Goal: Task Accomplishment & Management: Complete application form

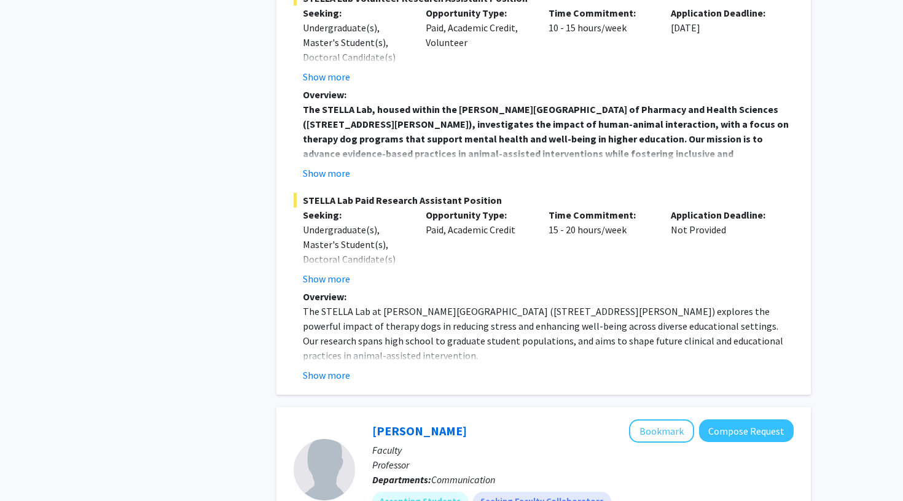
scroll to position [1356, 0]
click at [321, 368] on button "Show more" at bounding box center [326, 375] width 47 height 15
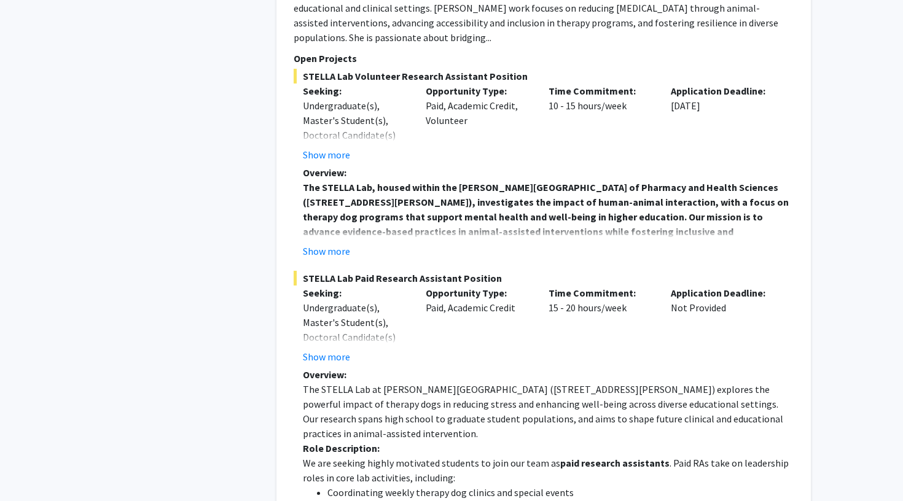
scroll to position [1277, 0]
click at [327, 245] on button "Show more" at bounding box center [326, 252] width 47 height 15
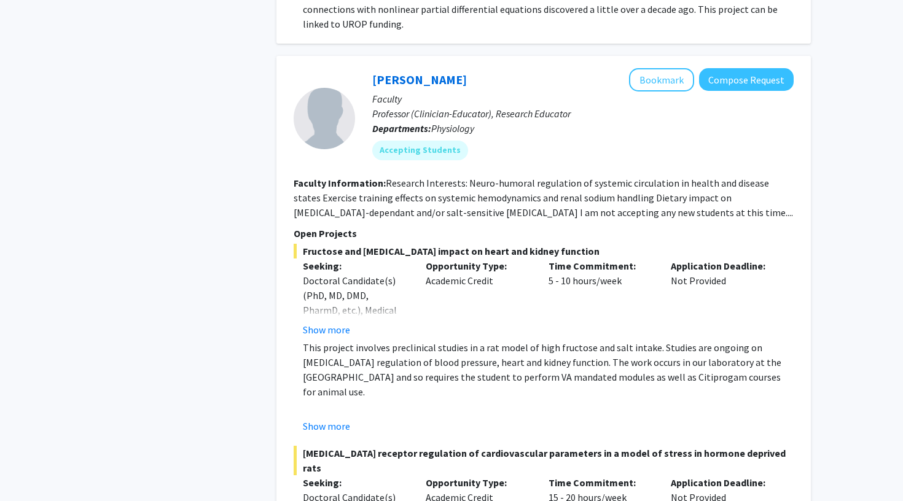
scroll to position [4286, 0]
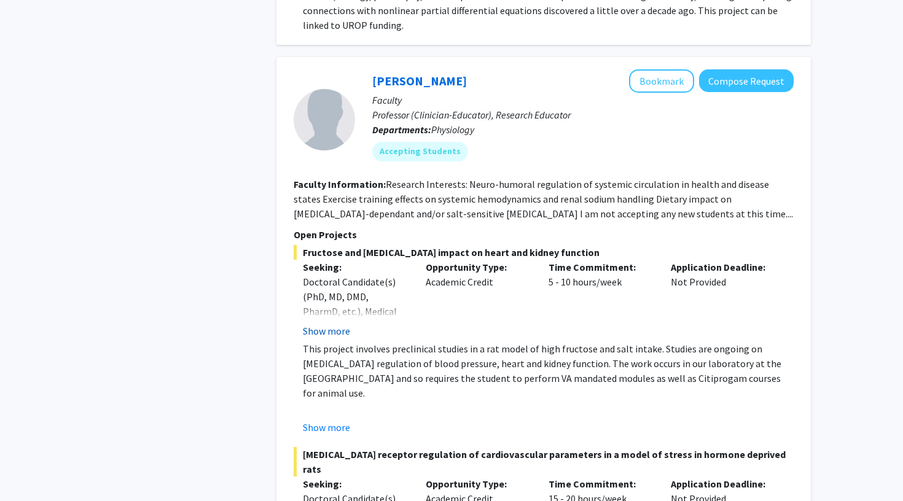
click at [343, 324] on button "Show more" at bounding box center [326, 331] width 47 height 15
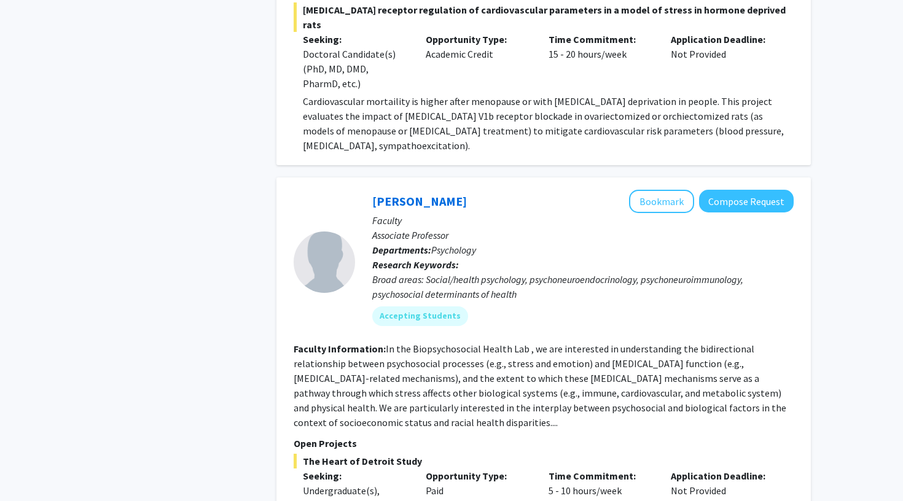
scroll to position [4756, 0]
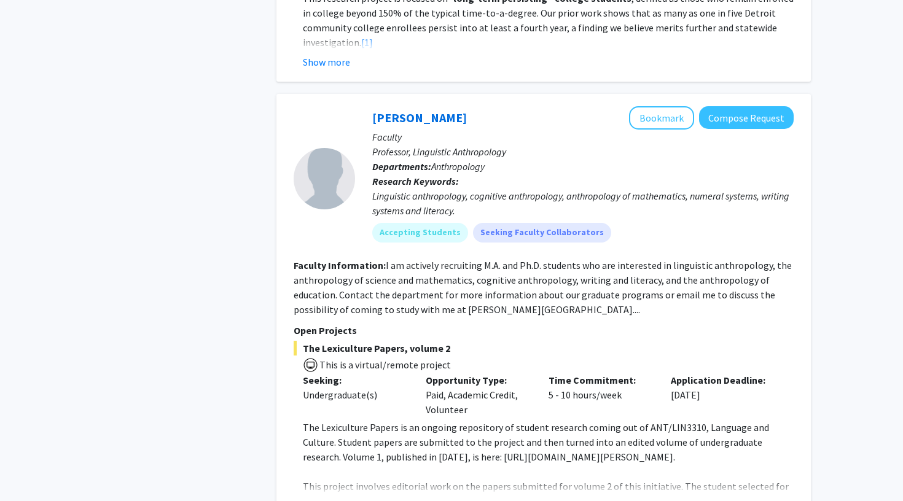
scroll to position [5993, 0]
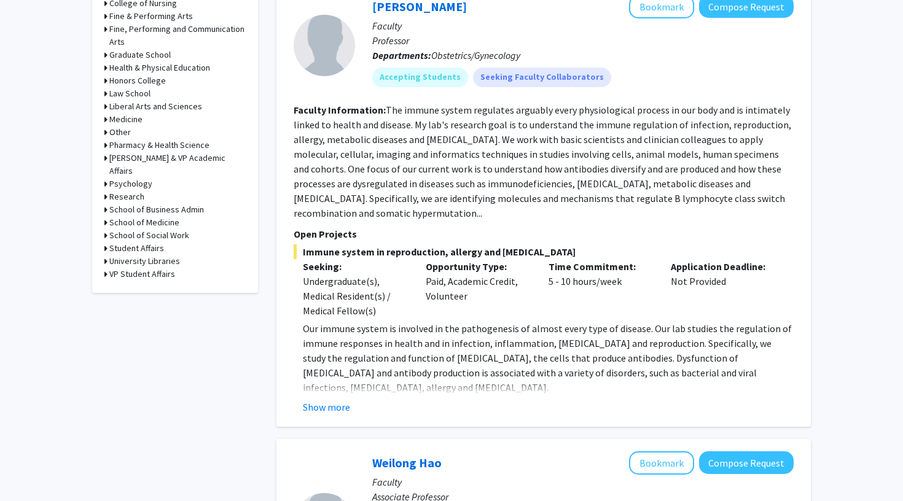
scroll to position [542, 0]
click at [335, 405] on button "Show more" at bounding box center [326, 406] width 47 height 15
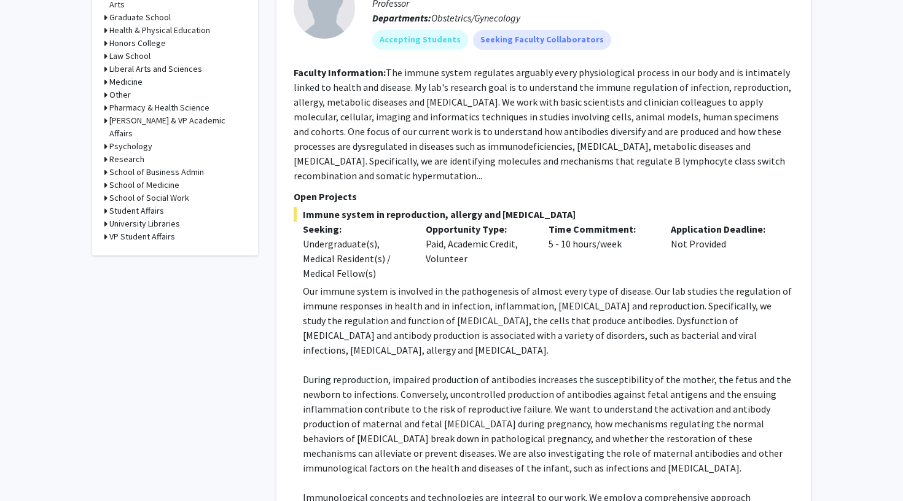
scroll to position [582, 0]
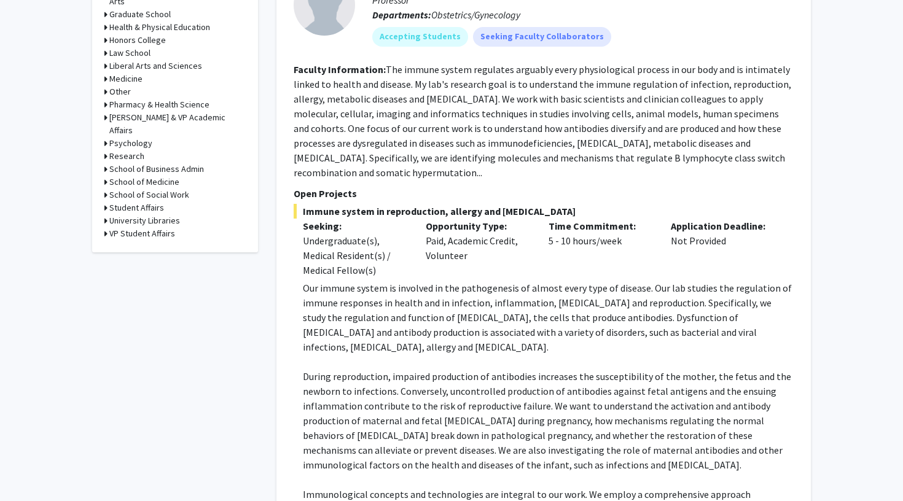
drag, startPoint x: 305, startPoint y: 214, endPoint x: 576, endPoint y: 205, distance: 271.7
click at [577, 206] on span "Immune system in reproduction, allergy and immunodeficiency" at bounding box center [544, 211] width 500 height 15
copy span "mmune system in reproduction, allergy and immunodeficiency"
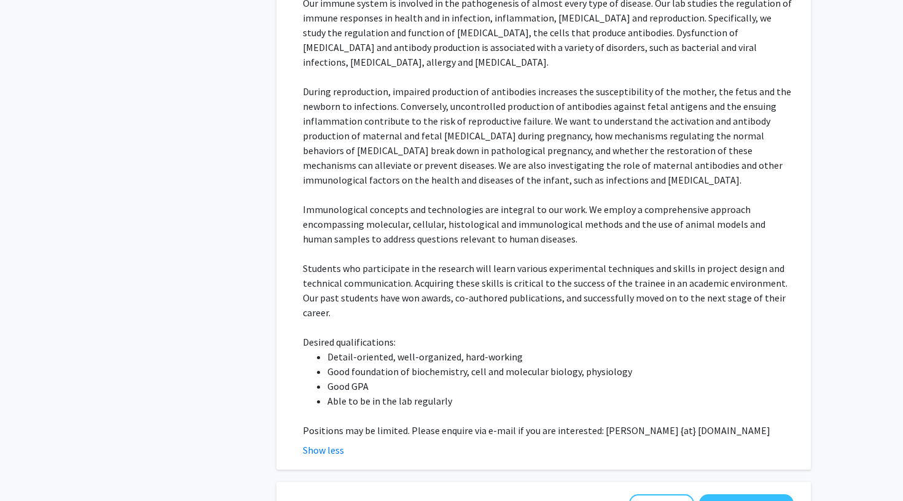
scroll to position [892, 0]
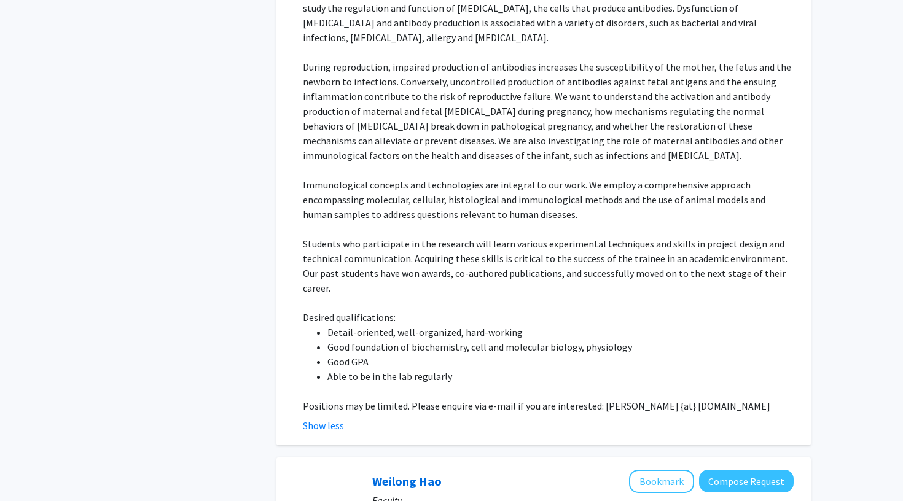
drag, startPoint x: 385, startPoint y: 70, endPoint x: 798, endPoint y: 272, distance: 459.6
click at [798, 272] on div "Kang Chen Bookmark Compose Request Faculty Professor Departments: Obstetrics/Gy…" at bounding box center [543, 39] width 534 height 813
copy fg-search-faculty "Faculty Information: The immune system regulates arguably every physiological p…"
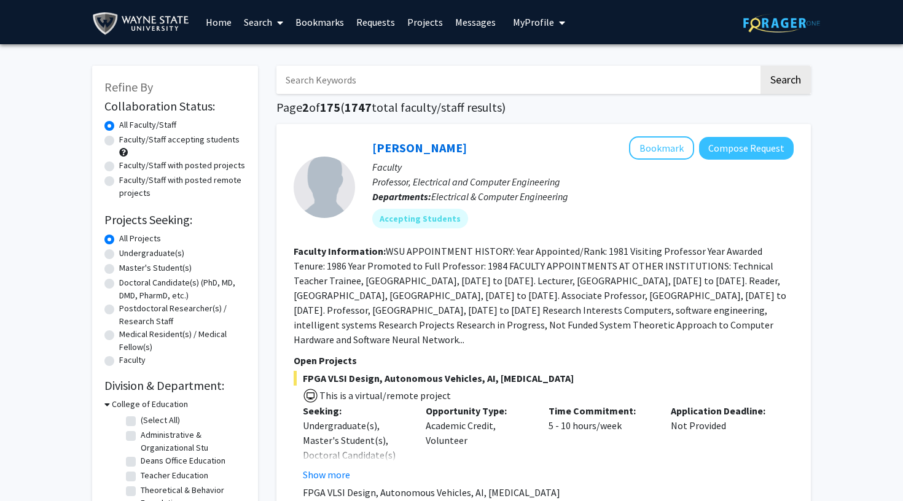
scroll to position [0, 0]
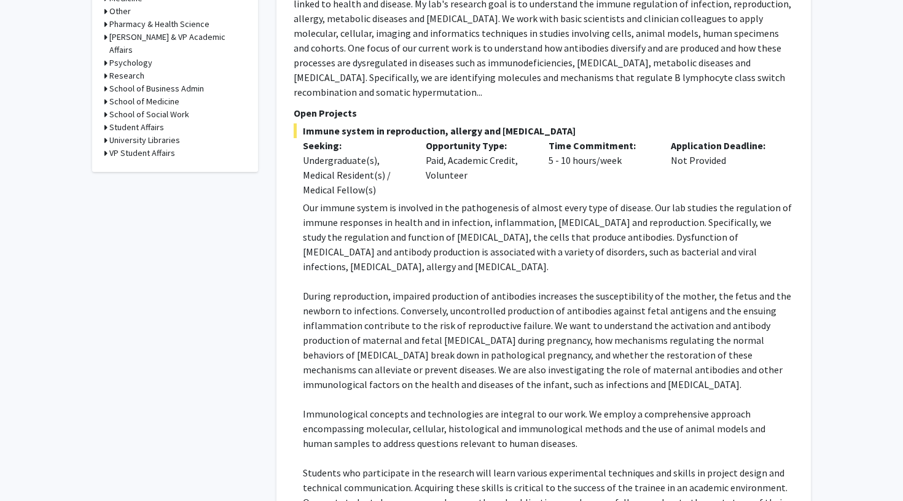
click at [377, 413] on span "Immunological concepts and technologies are integral to our work. We employ a c…" at bounding box center [534, 429] width 463 height 42
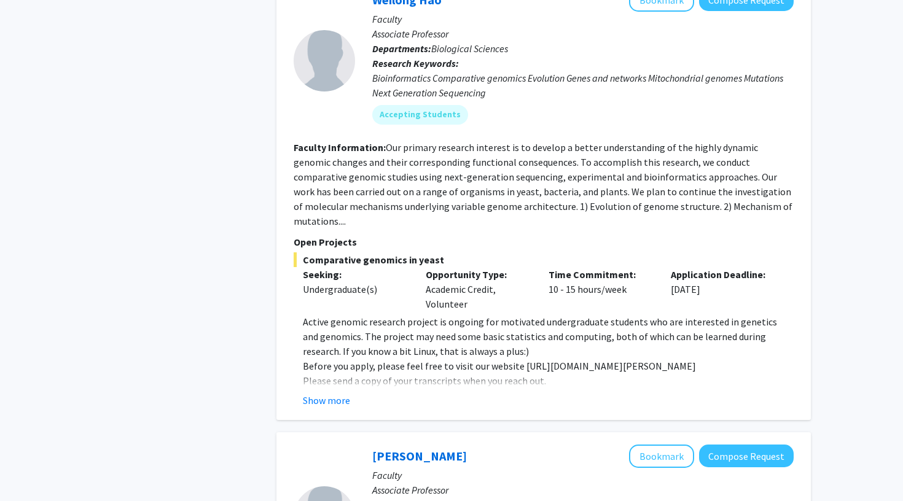
scroll to position [1375, 0]
click at [327, 392] on button "Show more" at bounding box center [326, 399] width 47 height 15
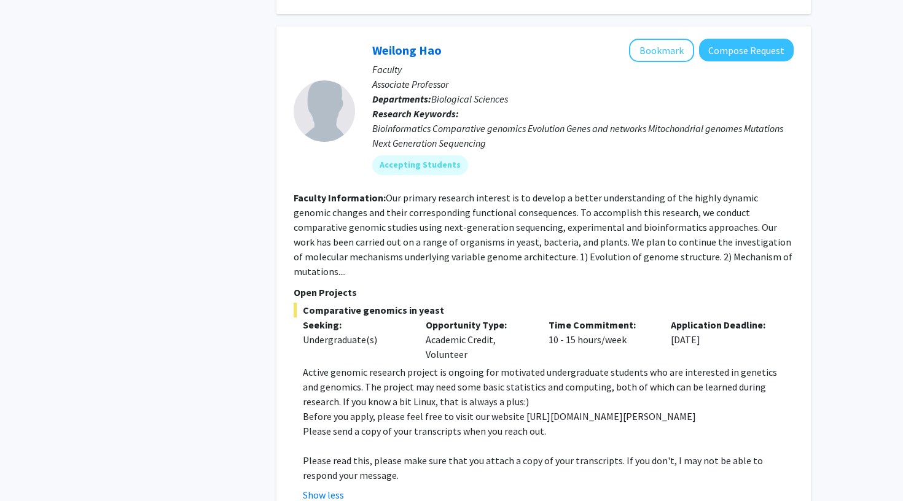
scroll to position [1328, 0]
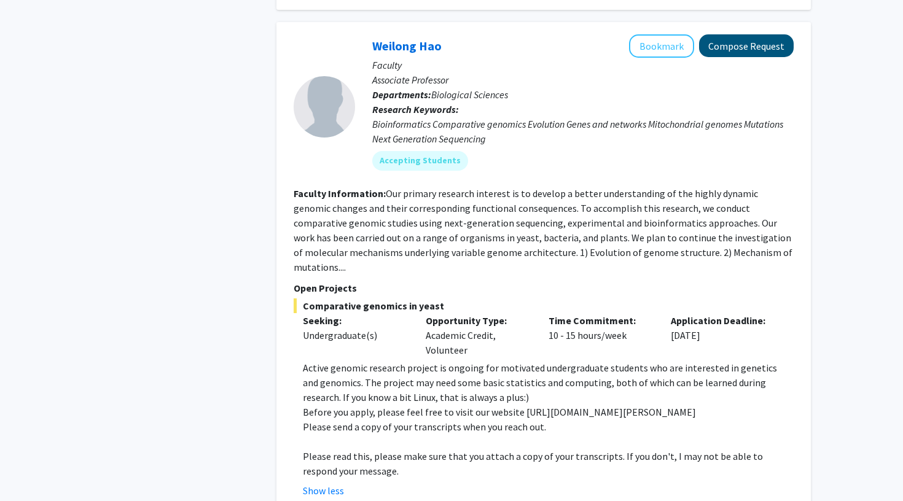
click at [727, 34] on button "Compose Request" at bounding box center [746, 45] width 95 height 23
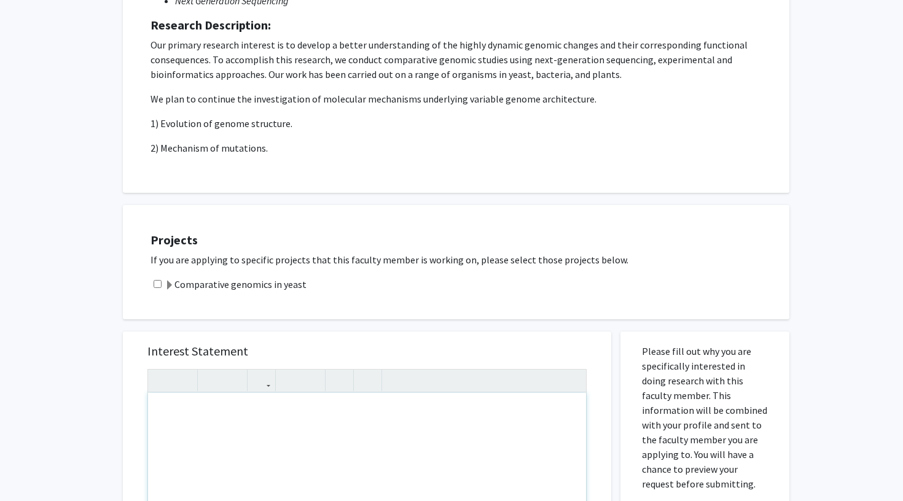
scroll to position [289, 0]
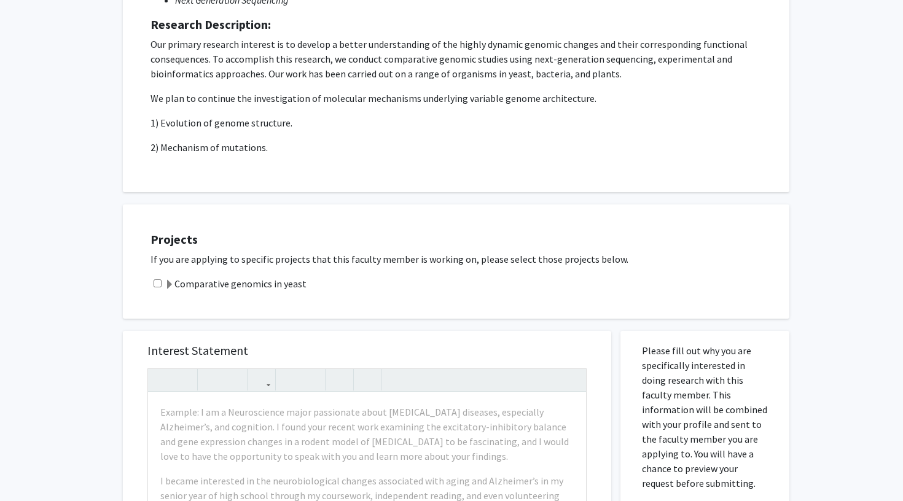
click at [238, 285] on label "Comparative genomics in yeast" at bounding box center [236, 283] width 142 height 15
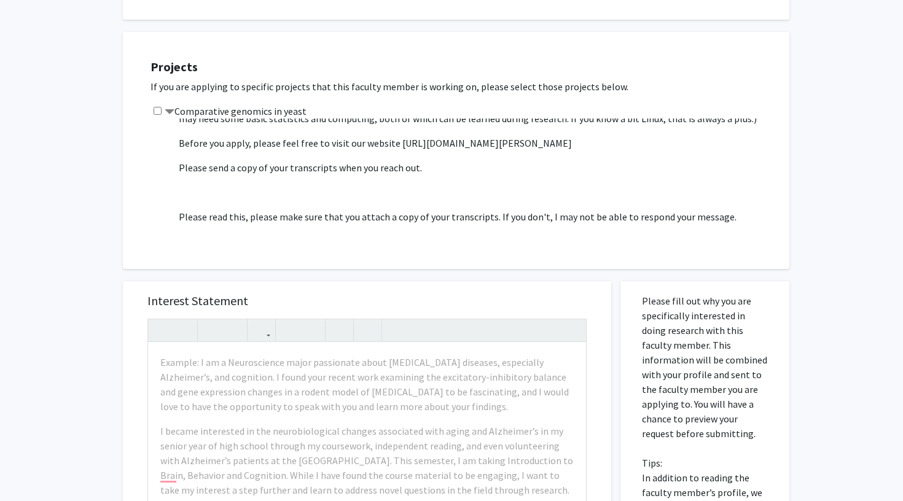
scroll to position [37, 0]
drag, startPoint x: 396, startPoint y: 145, endPoint x: 523, endPoint y: 146, distance: 126.5
click at [523, 146] on p "Before you apply, please feel free to visit our website https://haolab.wayne.ed…" at bounding box center [478, 142] width 598 height 15
copy p "https://haolab.wayne.edu/"
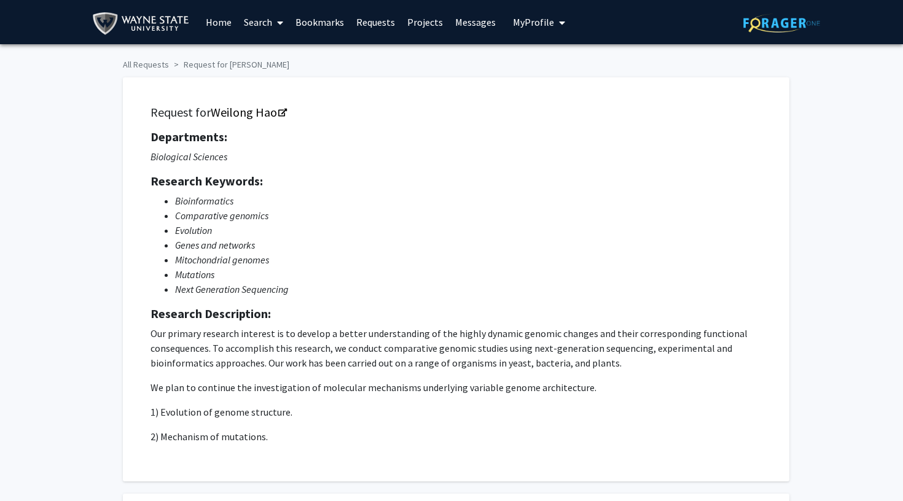
scroll to position [0, 0]
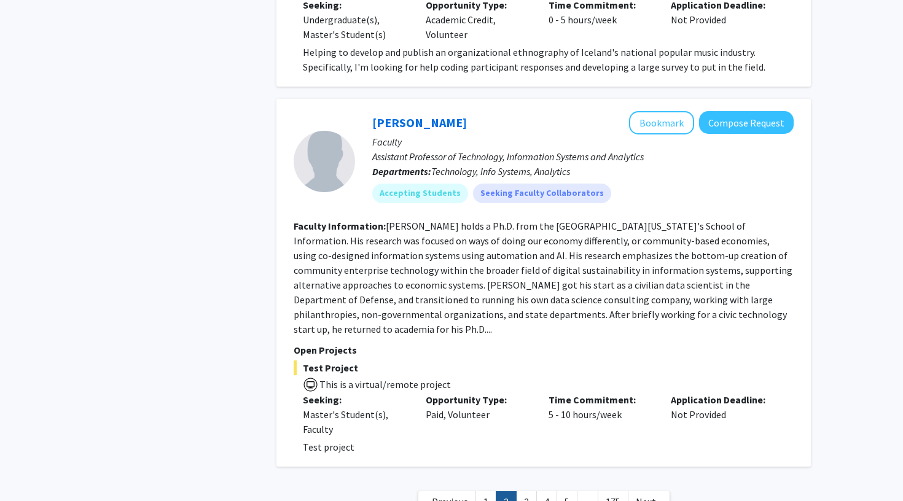
scroll to position [4033, 0]
click at [523, 492] on link "3" at bounding box center [526, 503] width 21 height 22
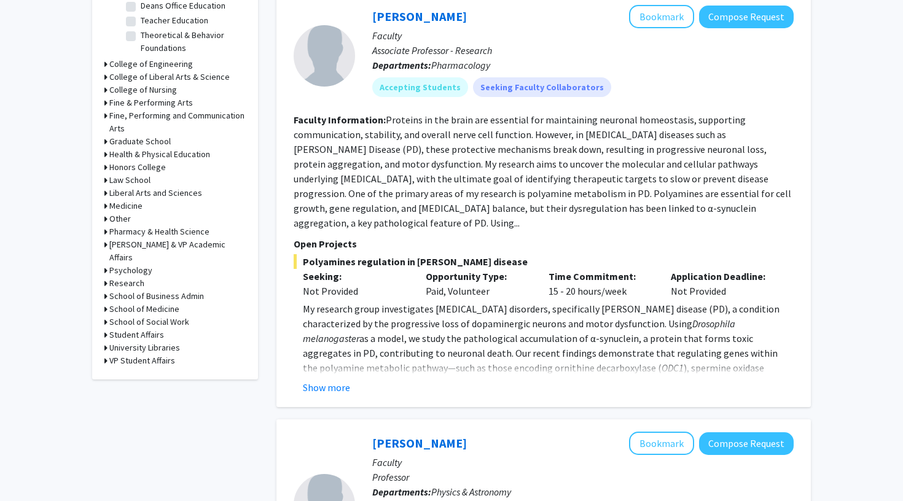
scroll to position [445, 0]
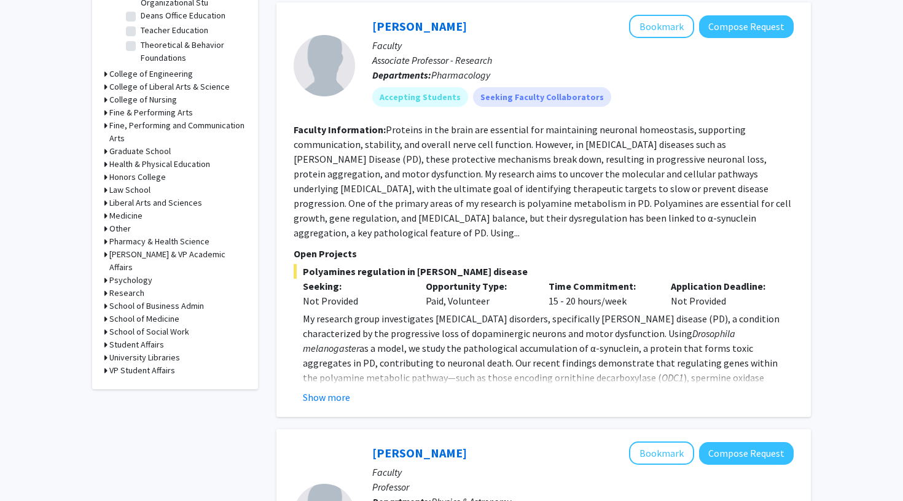
click at [341, 397] on div "Wei-Ling Tsou Bookmark Compose Request Faculty Associate Professor - Research D…" at bounding box center [543, 209] width 534 height 415
click at [342, 390] on button "Show more" at bounding box center [326, 397] width 47 height 15
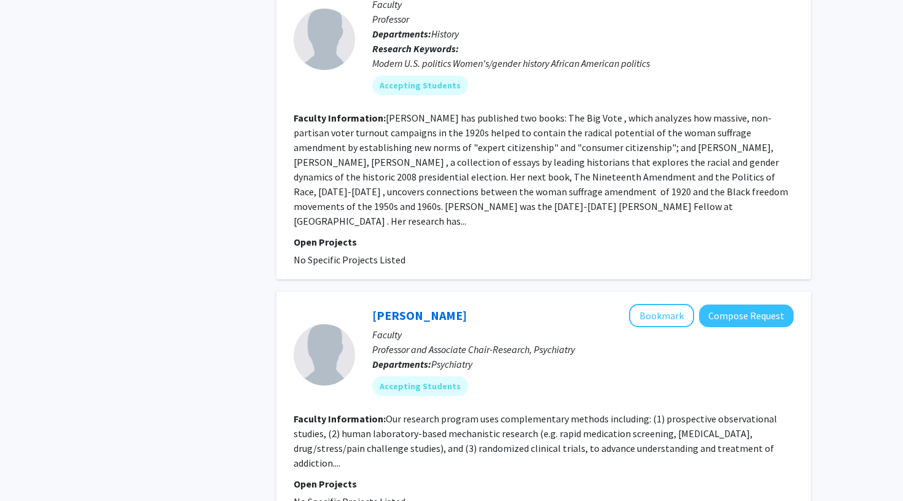
scroll to position [3110, 0]
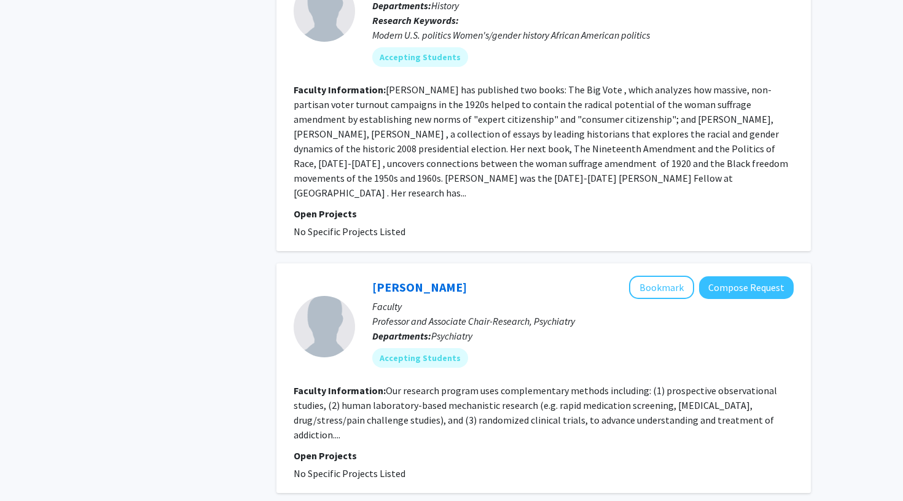
click at [560, 385] on fg-read-more "Our research program uses complementary methods including: (1) prospective obse…" at bounding box center [535, 413] width 483 height 57
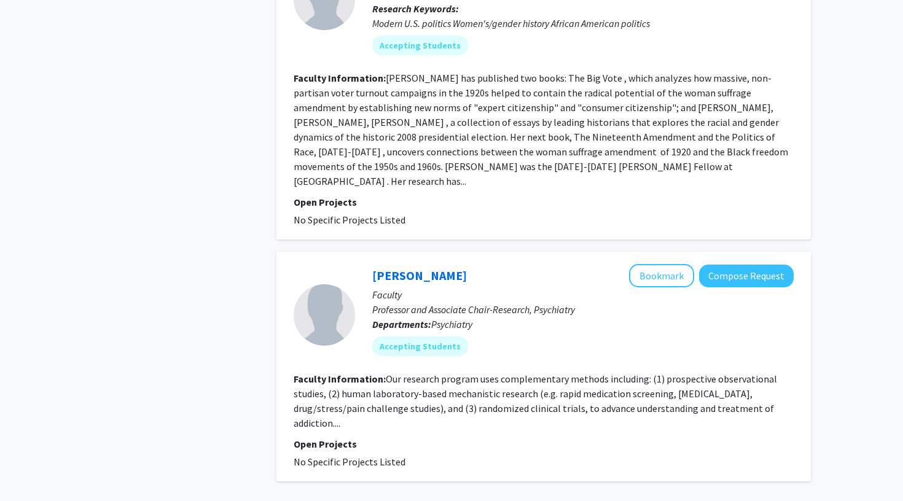
scroll to position [3121, 0]
click at [743, 265] on button "Compose Request" at bounding box center [746, 276] width 95 height 23
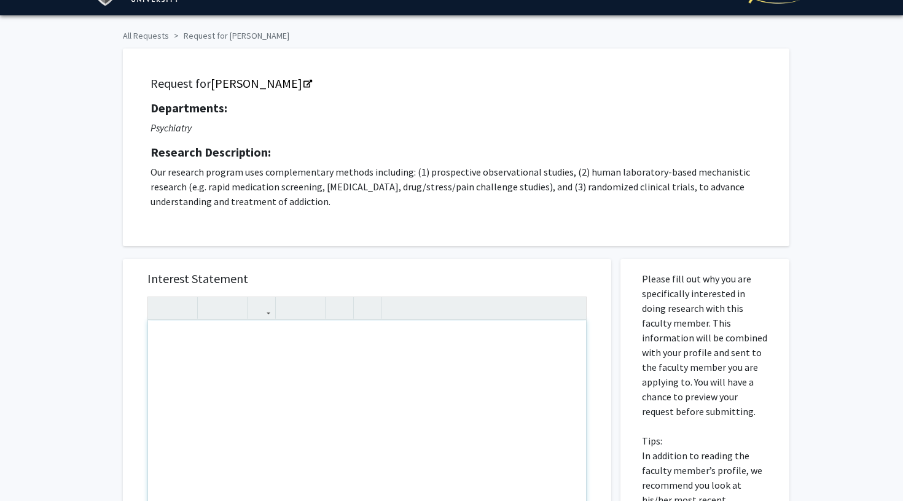
scroll to position [29, 0]
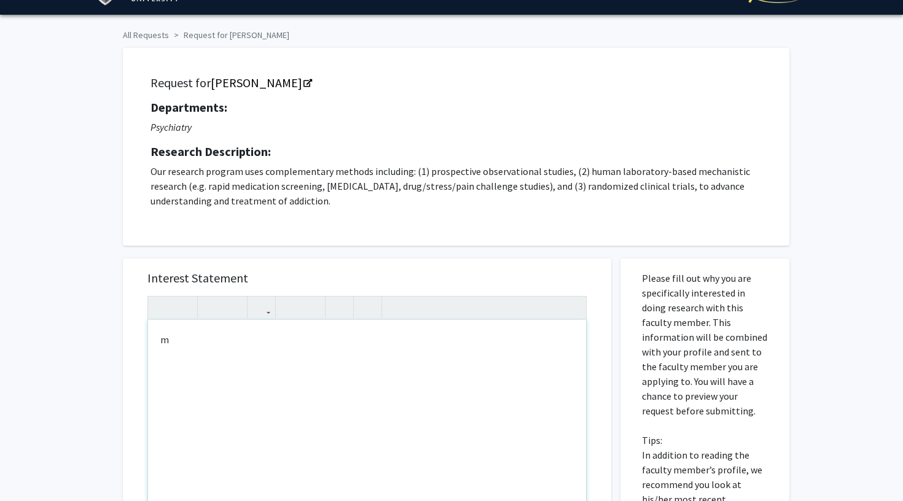
type textarea "m"
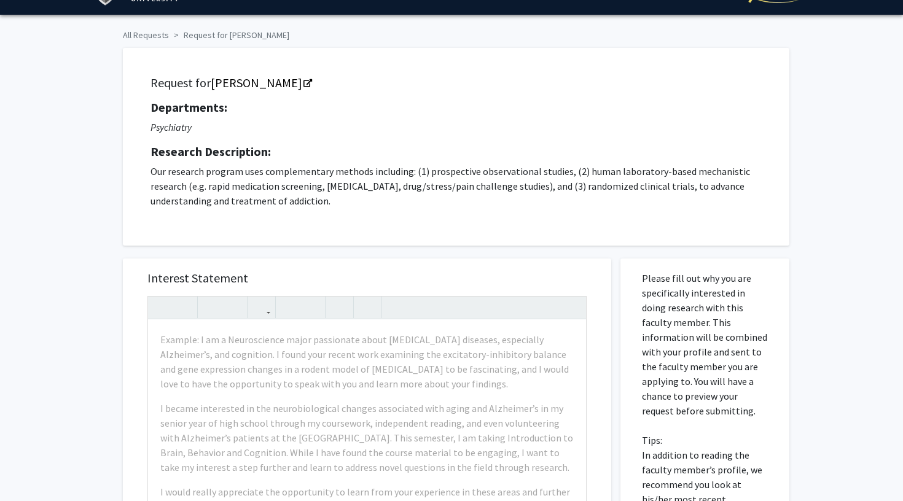
click at [402, 271] on div "Interest Statement Example: I am a Neuroscience major passionate about neurodeg…" at bounding box center [367, 442] width 464 height 366
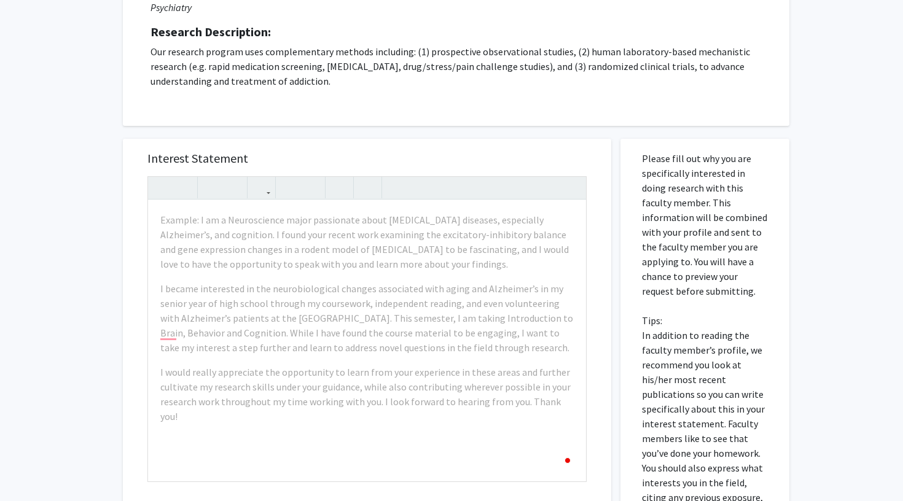
scroll to position [174, 0]
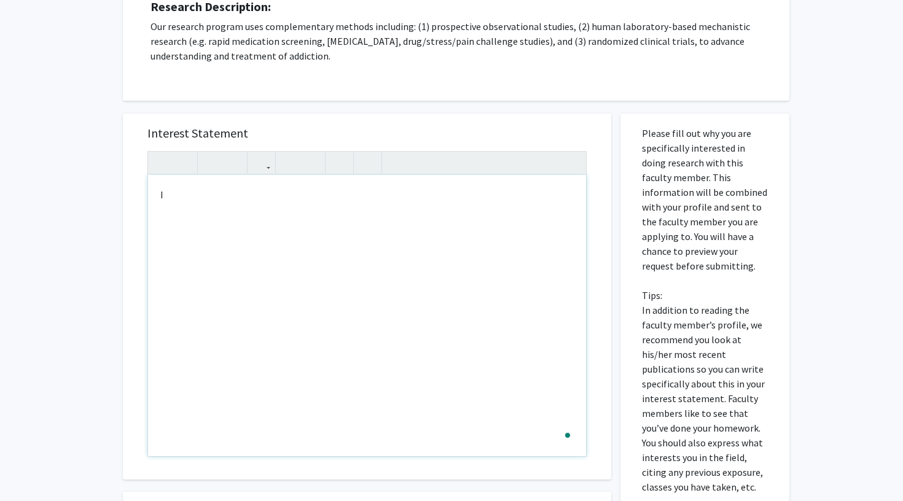
type textarea "I"
type textarea "My name is"
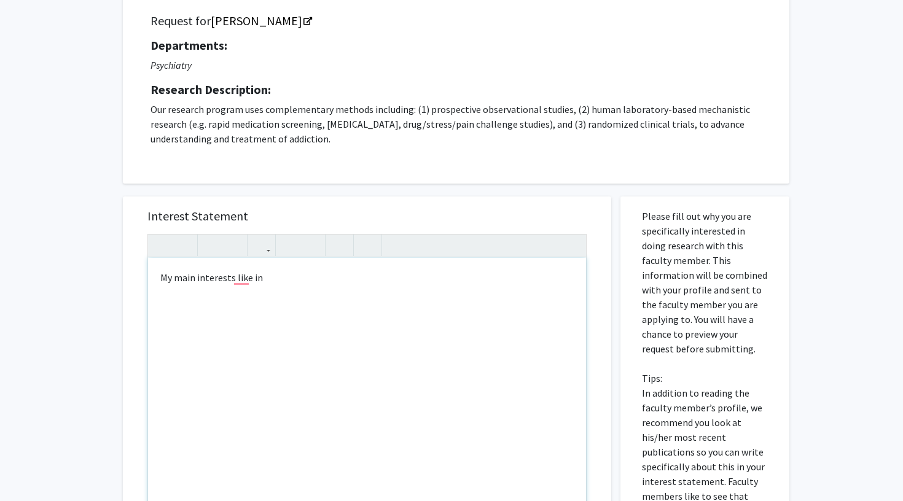
scroll to position [88, 0]
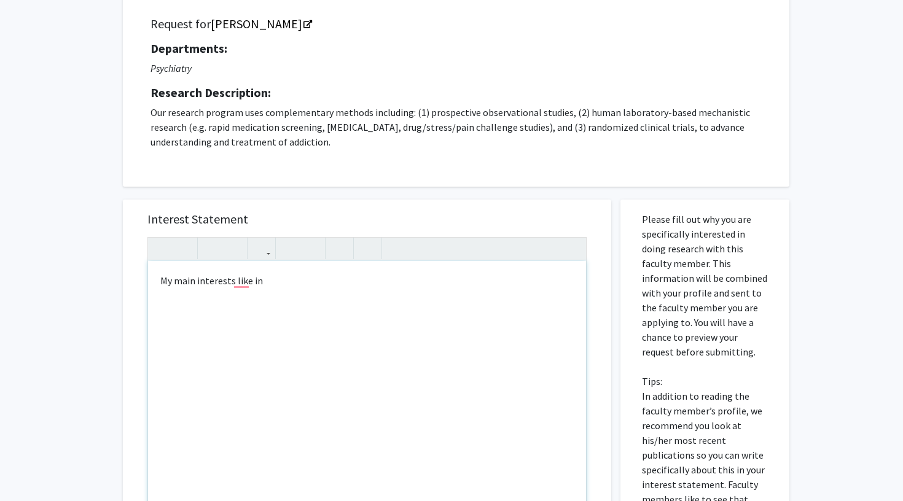
click at [230, 284] on div "My main interests like in" at bounding box center [367, 401] width 438 height 281
click at [245, 284] on div "My main interests like in" at bounding box center [367, 401] width 438 height 281
click at [297, 280] on div "My main interests are in" at bounding box center [367, 401] width 438 height 281
type textarea "My main interests are in unde"
click at [286, 326] on div "To enrich screen reader interactions, please activate Accessibility in Grammarl…" at bounding box center [367, 401] width 438 height 281
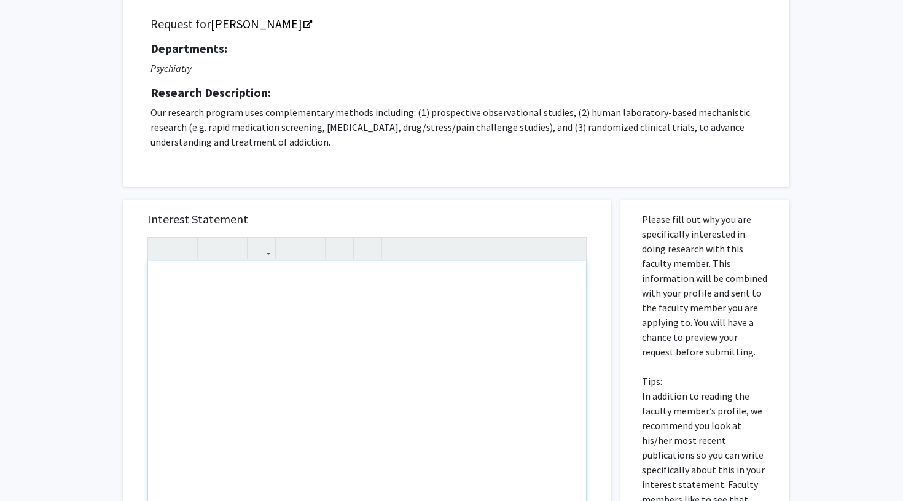
click at [309, 375] on div "To enrich screen reader interactions, please activate Accessibility in Grammarl…" at bounding box center [367, 401] width 438 height 281
click at [419, 82] on div "Departments: Psychiatry Research Description: Our research program uses complem…" at bounding box center [456, 95] width 611 height 108
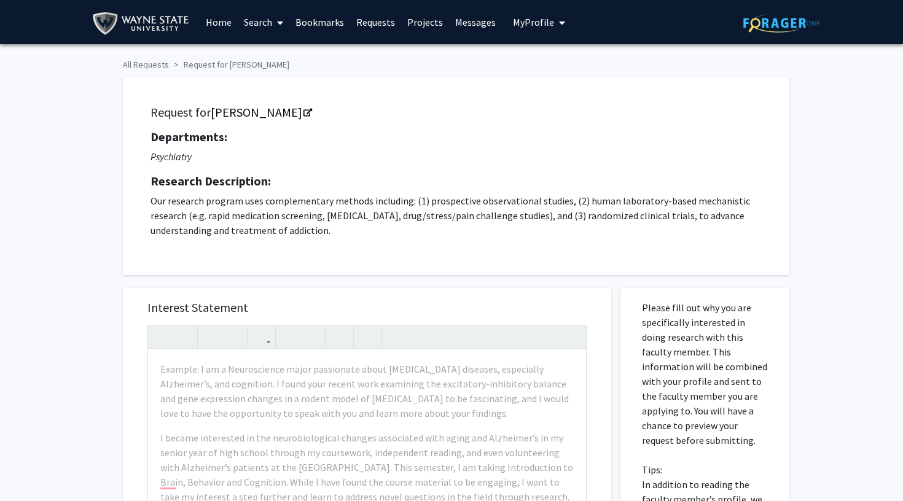
scroll to position [0, 0]
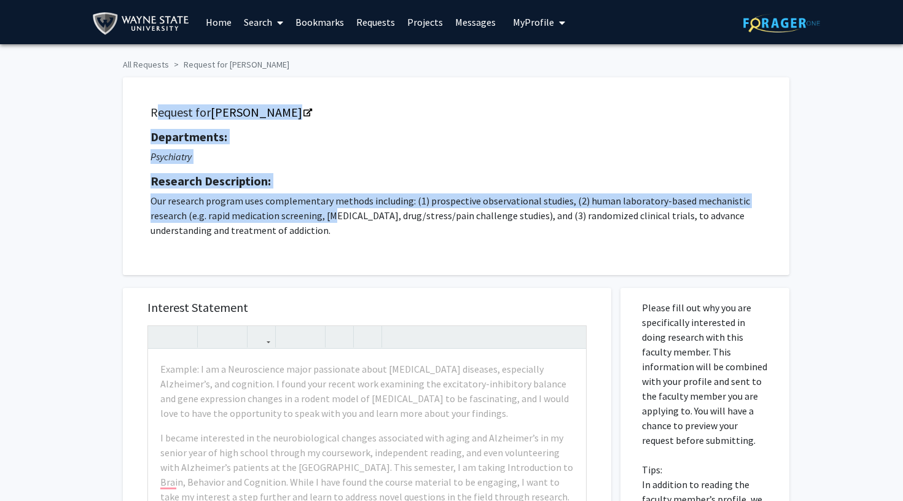
drag, startPoint x: 332, startPoint y: 222, endPoint x: 116, endPoint y: 110, distance: 243.2
click at [116, 110] on div "Request for Mark Greenwald Departments: Psychiatry Research Description: Our re…" at bounding box center [452, 170] width 676 height 210
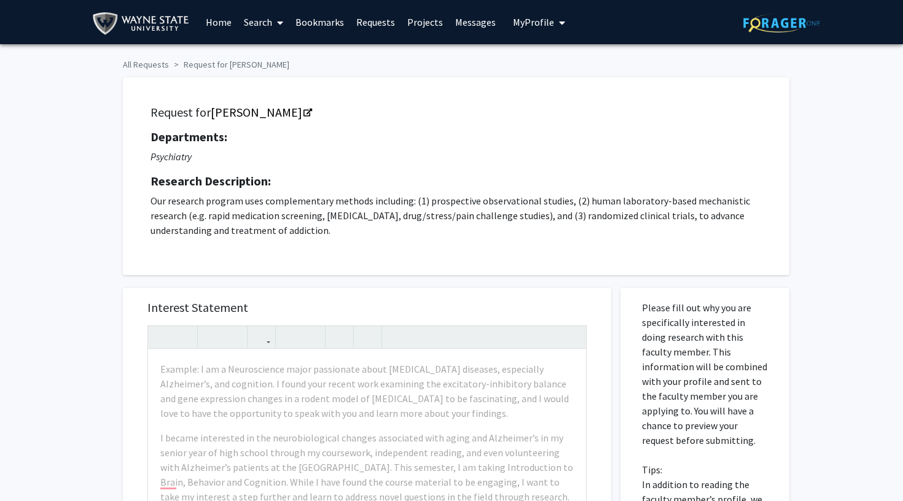
click at [295, 186] on h5 "Research Description:" at bounding box center [456, 181] width 611 height 15
drag, startPoint x: 145, startPoint y: 113, endPoint x: 359, endPoint y: 236, distance: 246.6
click at [359, 237] on div "Request for Mark Greenwald Departments: Psychiatry Research Description: Our re…" at bounding box center [456, 176] width 636 height 167
copy div "Request for Mark Greenwald Departments: Psychiatry Research Description: Our re…"
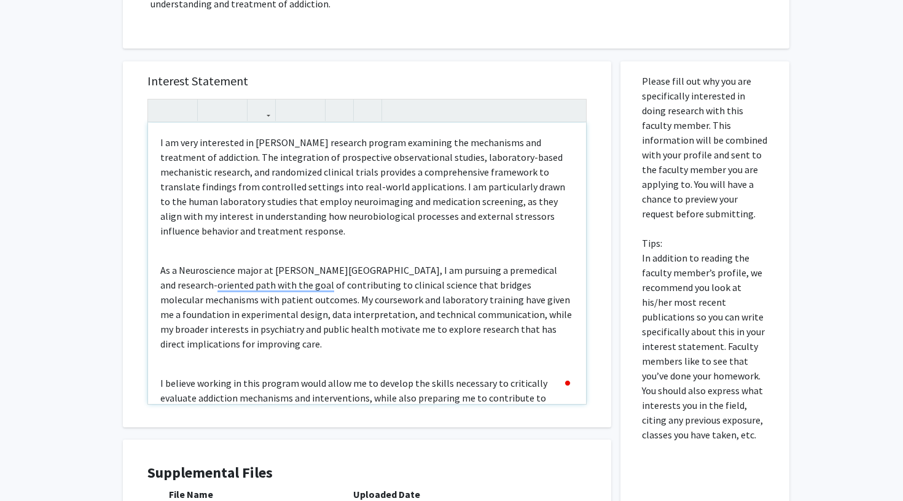
scroll to position [219, 0]
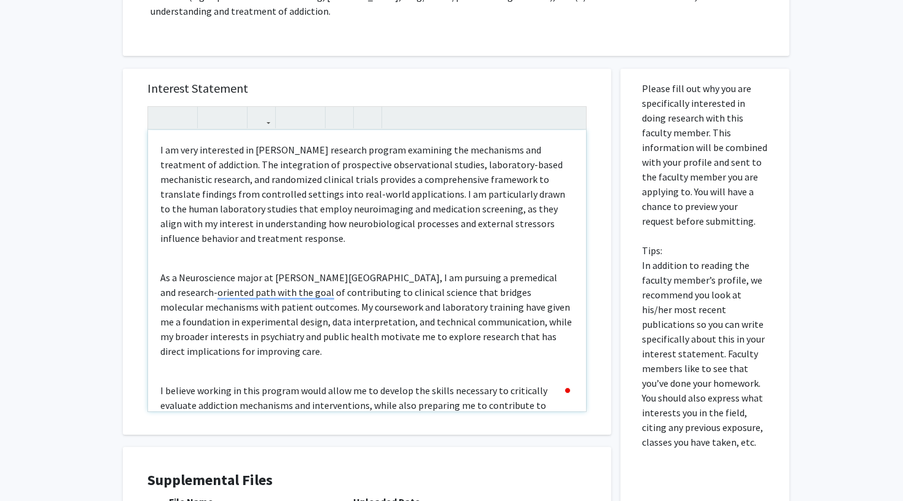
click at [300, 166] on p "I am very interested in Dr. Greenwald’s research program examining the mechanis…" at bounding box center [366, 194] width 413 height 103
click at [393, 166] on p "I am very interested in Dr. Greenwald’s research program examining the mechanis…" at bounding box center [366, 194] width 413 height 103
click at [445, 173] on p "I am very interested in Dr. Greenwald’s research program examining the mechanis…" at bounding box center [366, 194] width 413 height 103
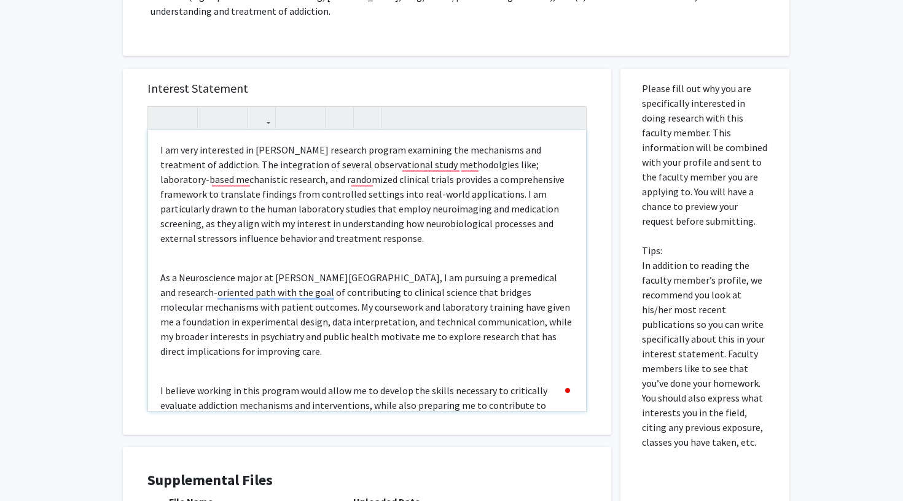
click at [436, 168] on p "I am very interested in Dr. Greenwald’s research program examining the mechanis…" at bounding box center [366, 194] width 413 height 103
click at [469, 168] on p "I am very interested in Dr. Greenwald’s research program examining the mechanis…" at bounding box center [366, 194] width 413 height 103
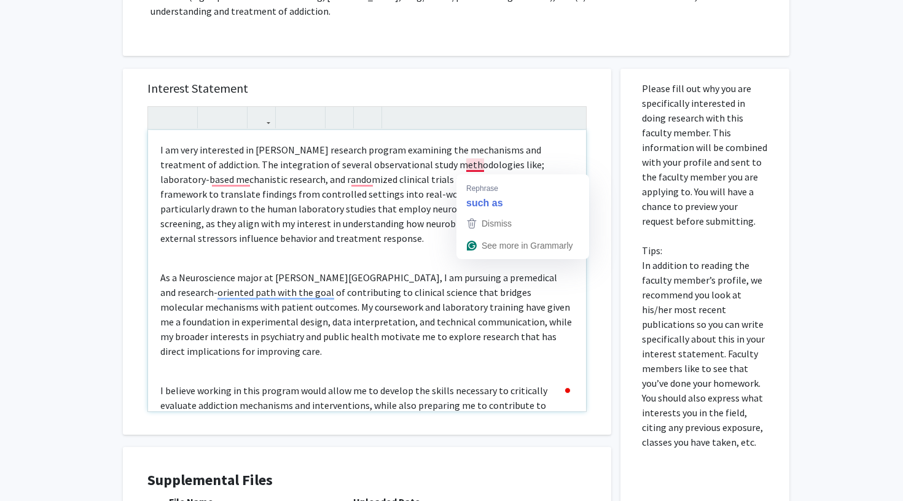
click at [471, 168] on p "I am very interested in Dr. Greenwald’s research program examining the mechanis…" at bounding box center [366, 194] width 413 height 103
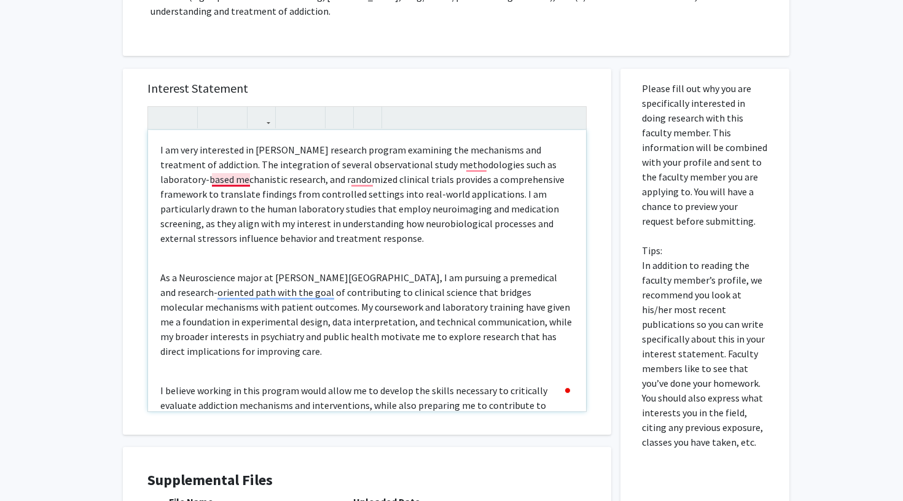
click at [233, 181] on p "I am very interested in Dr. Greenwald’s research program examining the mechanis…" at bounding box center [366, 194] width 413 height 103
click at [362, 178] on p "I am very interested in Dr. Greenwald’s research program examining the mechanis…" at bounding box center [366, 194] width 413 height 103
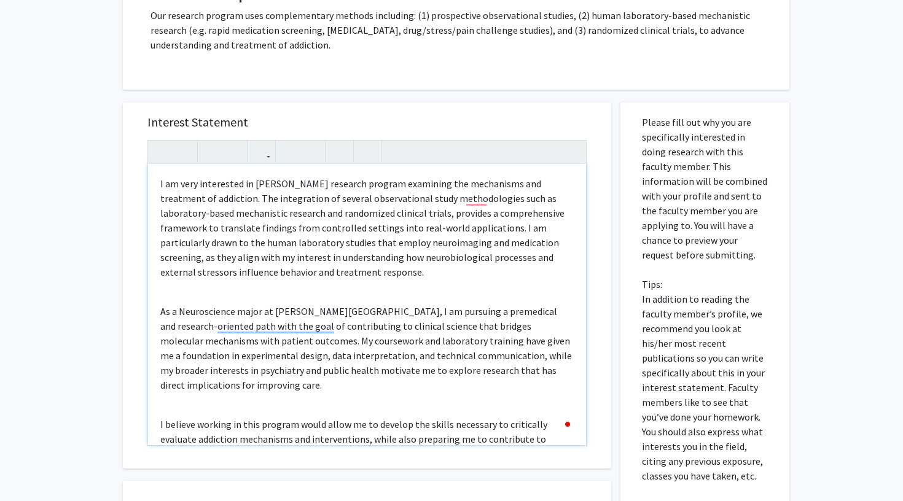
scroll to position [183, 0]
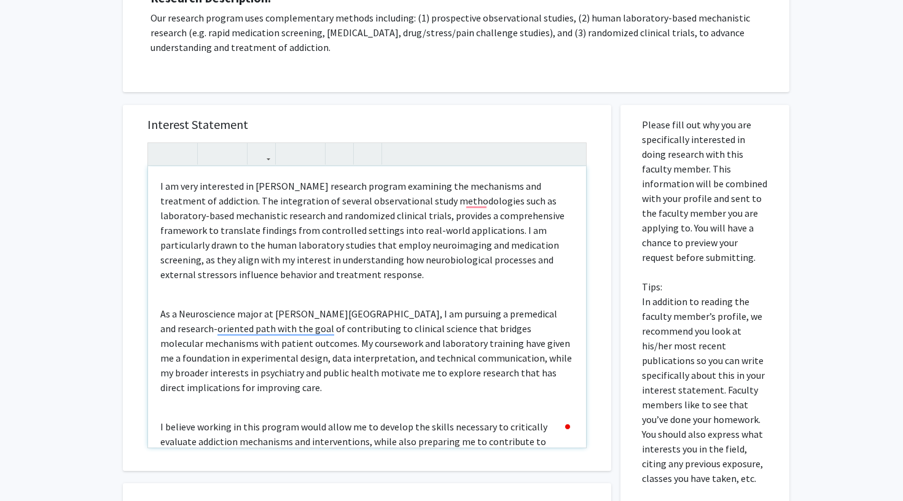
click at [439, 216] on p "I am very interested in Dr. Greenwald’s research program examining the mechanis…" at bounding box center [366, 230] width 413 height 103
click at [475, 217] on p "I am very interested in Dr. Greenwald’s research program examining the mechanis…" at bounding box center [366, 230] width 413 height 103
click at [526, 214] on p "I am very interested in Dr. Greenwald’s research program examining the mechanis…" at bounding box center [366, 230] width 413 height 103
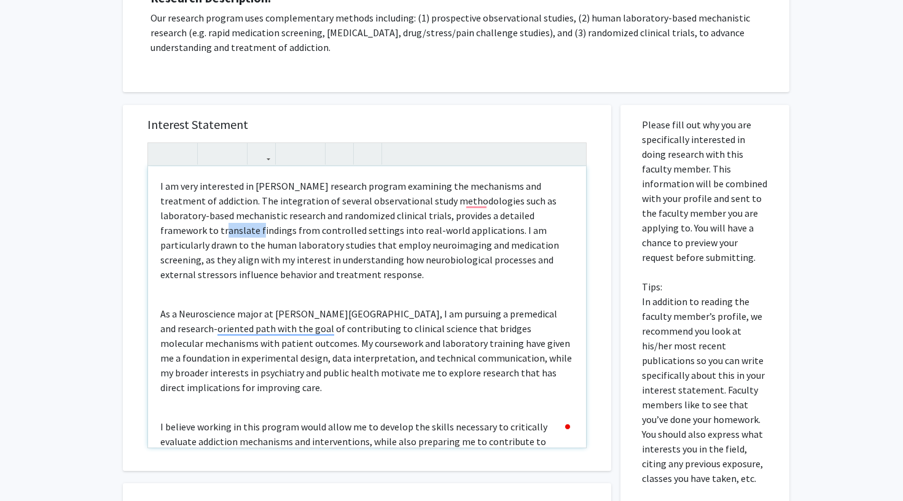
click at [526, 214] on p "I am very interested in Dr. Greenwald’s research program examining the mechanis…" at bounding box center [366, 230] width 413 height 103
click at [215, 230] on p "I am very interested in Dr. Greenwald’s research program examining the mechanis…" at bounding box center [366, 230] width 413 height 103
click at [284, 232] on p "I am very interested in Dr. Greenwald’s research program examining the mechanis…" at bounding box center [366, 230] width 413 height 103
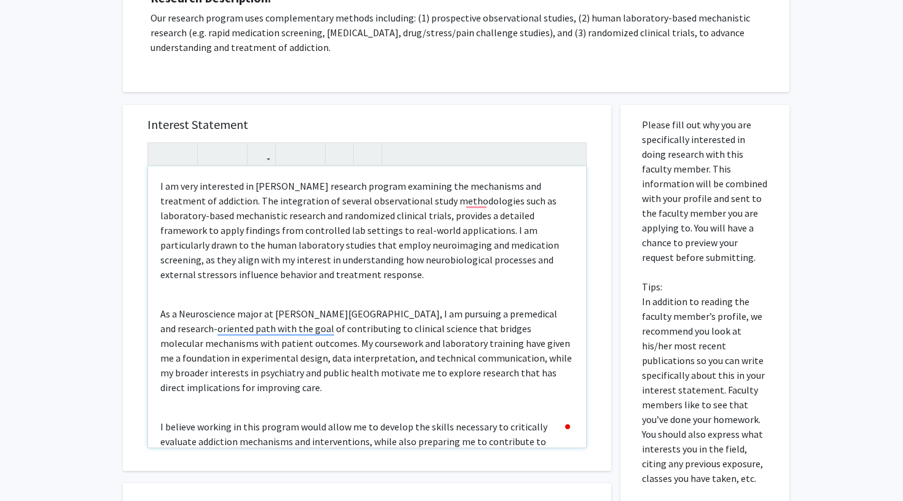
click at [353, 232] on p "I am very interested in Dr. Greenwald’s research program examining the mechanis…" at bounding box center [366, 230] width 413 height 103
click at [372, 244] on p "I am very interested in Dr. Greenwald’s research program examining the mechanis…" at bounding box center [366, 230] width 413 height 103
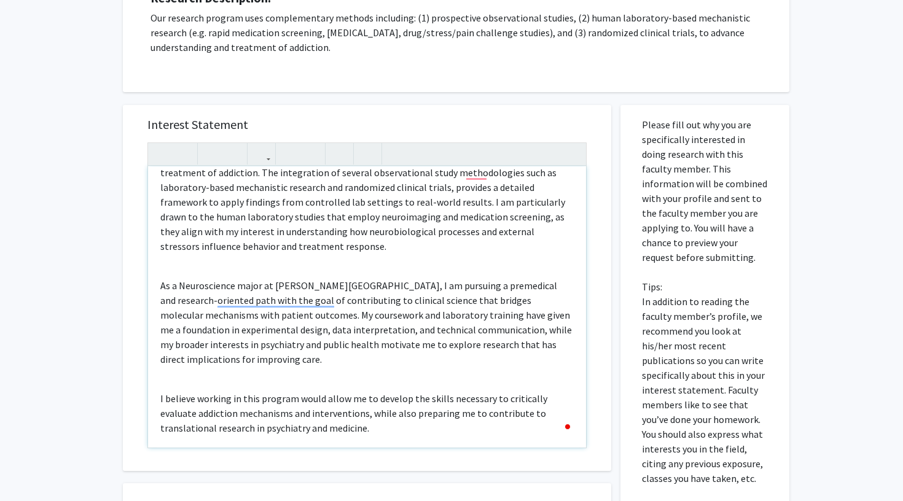
scroll to position [10, 0]
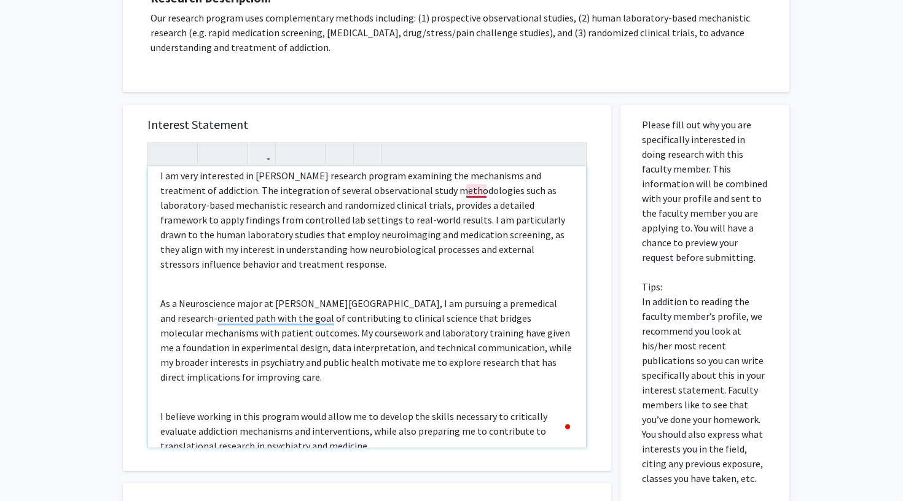
click at [476, 194] on p "I am very interested in Dr. Greenwald’s research program examining the mechanis…" at bounding box center [366, 219] width 413 height 103
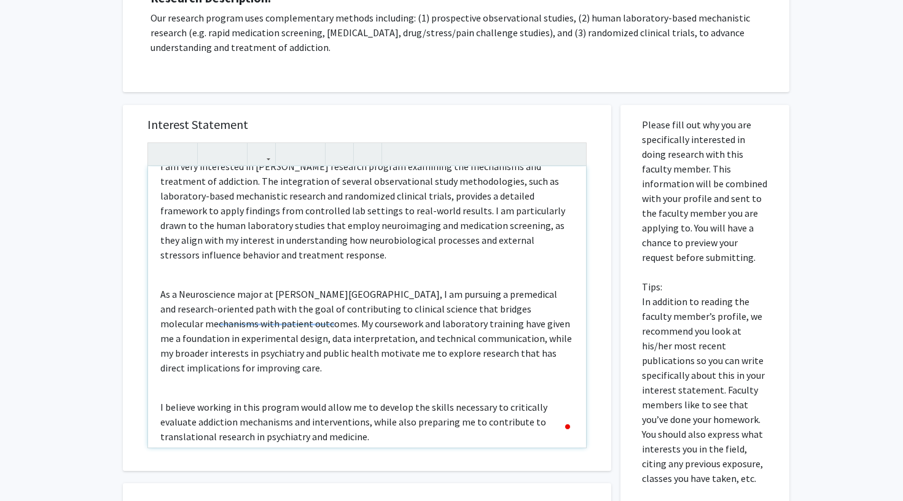
scroll to position [23, 0]
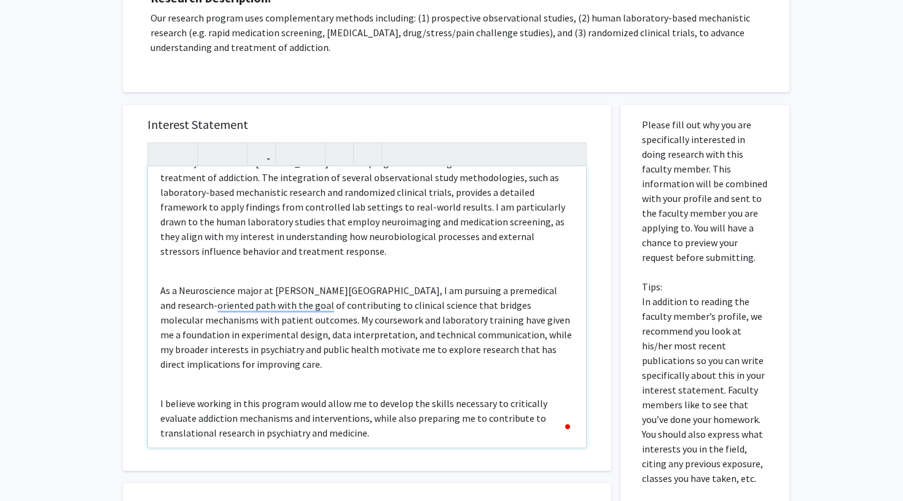
click at [393, 210] on p "I am very interested in Dr. Greenwald’s research program examining the mechanis…" at bounding box center [366, 206] width 413 height 103
click at [444, 211] on p "I am very interested in Dr. Greenwald’s research program examining the mechanis…" at bounding box center [366, 206] width 413 height 103
click at [441, 211] on p "I am very interested in Dr. Greenwald’s research program examining the mechanis…" at bounding box center [366, 206] width 413 height 103
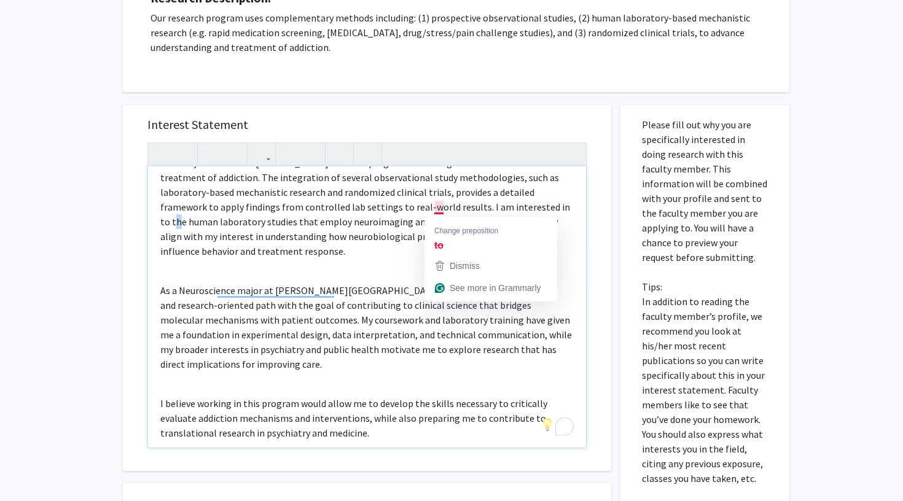
click at [441, 211] on p "I am very interested in Dr. Greenwald’s research program examining the mechanis…" at bounding box center [366, 206] width 413 height 103
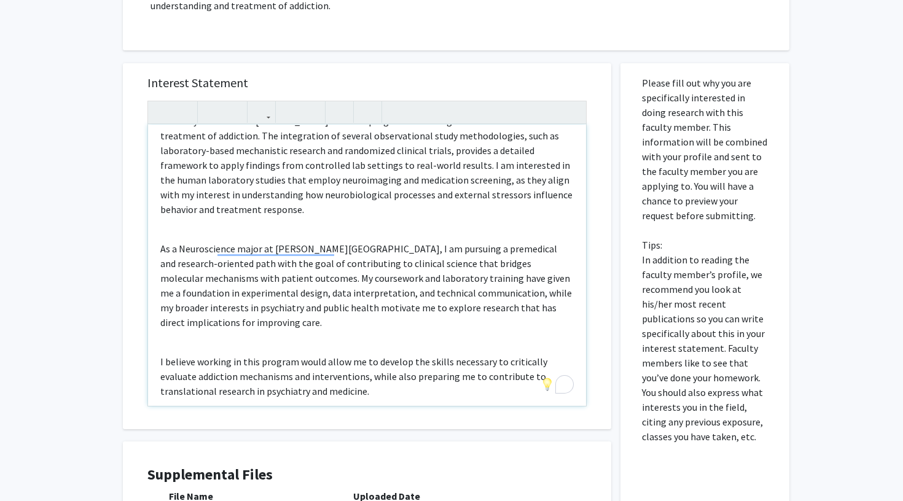
scroll to position [228, 0]
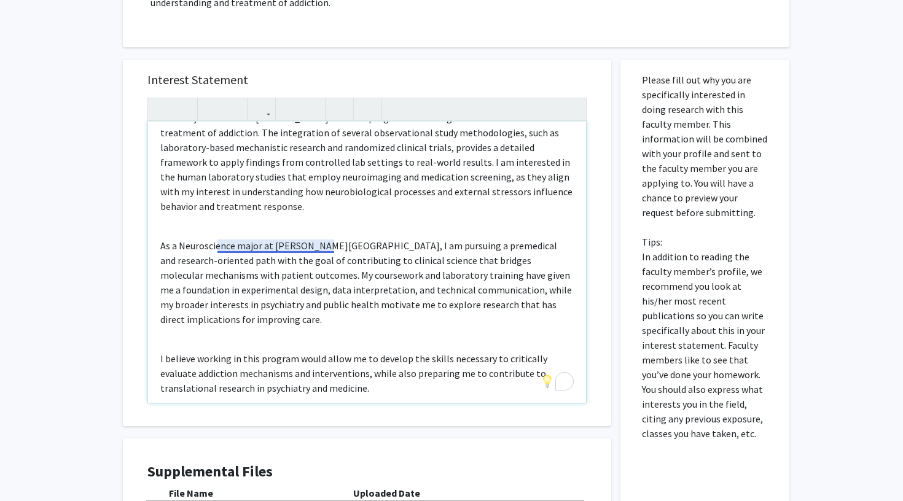
click at [243, 257] on p "As a Neuroscience major at Wayne State University, I am pursuing a premedical a…" at bounding box center [366, 282] width 413 height 88
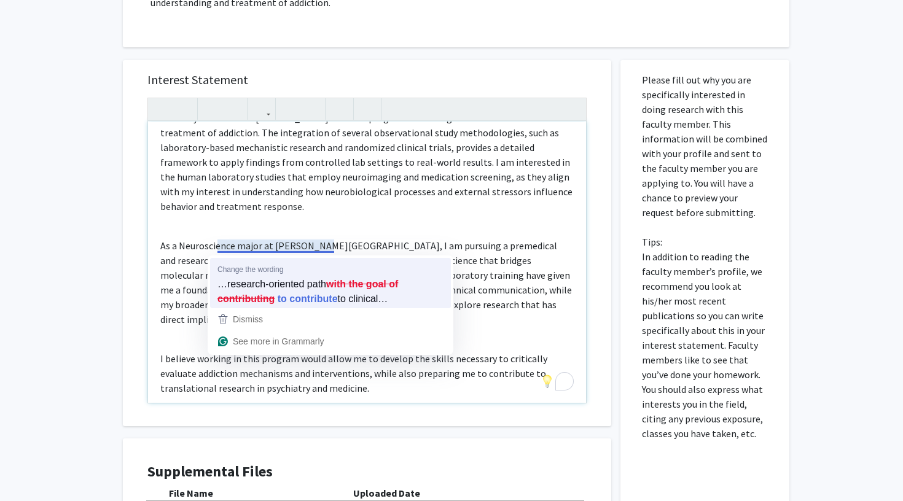
scroll to position [9, 0]
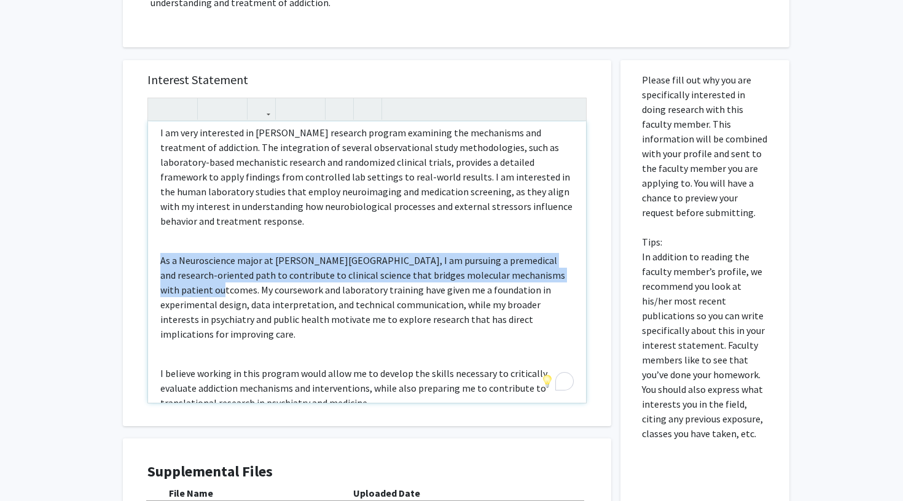
drag, startPoint x: 160, startPoint y: 246, endPoint x: 208, endPoint y: 274, distance: 55.6
click at [208, 274] on div "I am very interested in Dr. Greenwald’s research program examining the mechanis…" at bounding box center [367, 262] width 438 height 281
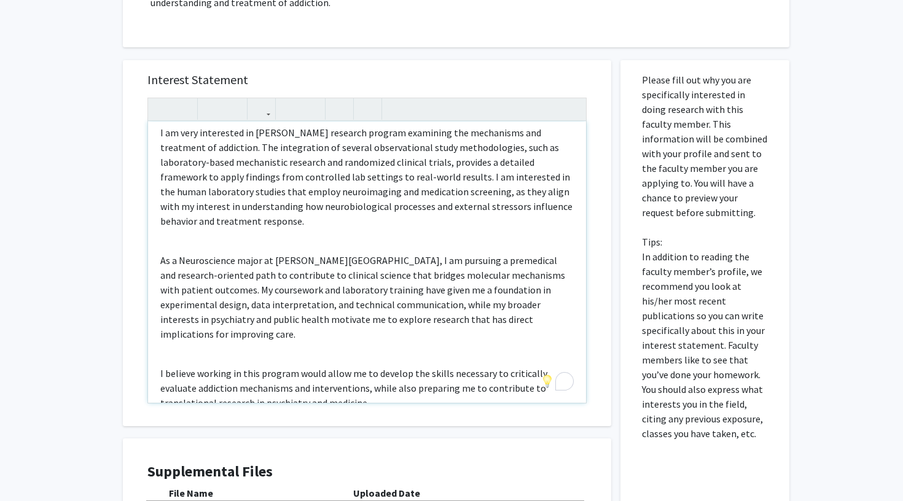
scroll to position [0, 0]
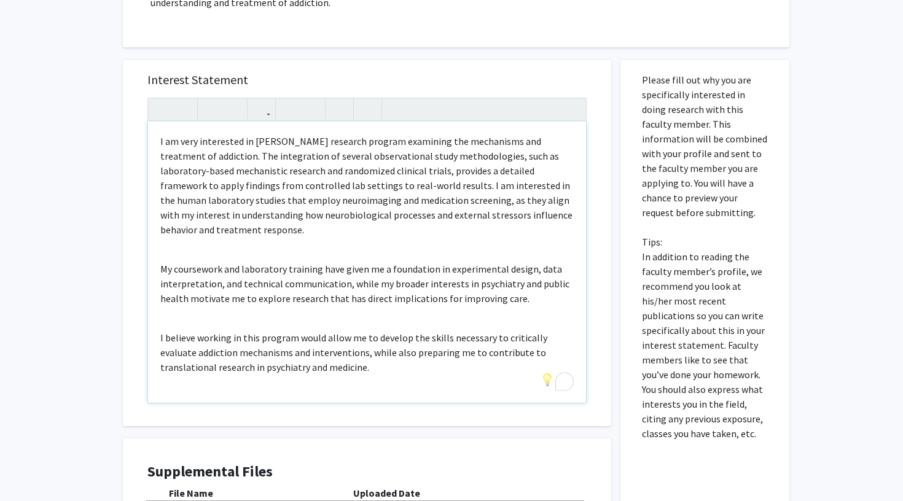
click at [307, 299] on div "I am very interested in Dr. Greenwald’s research program examining the mechanis…" at bounding box center [367, 262] width 438 height 281
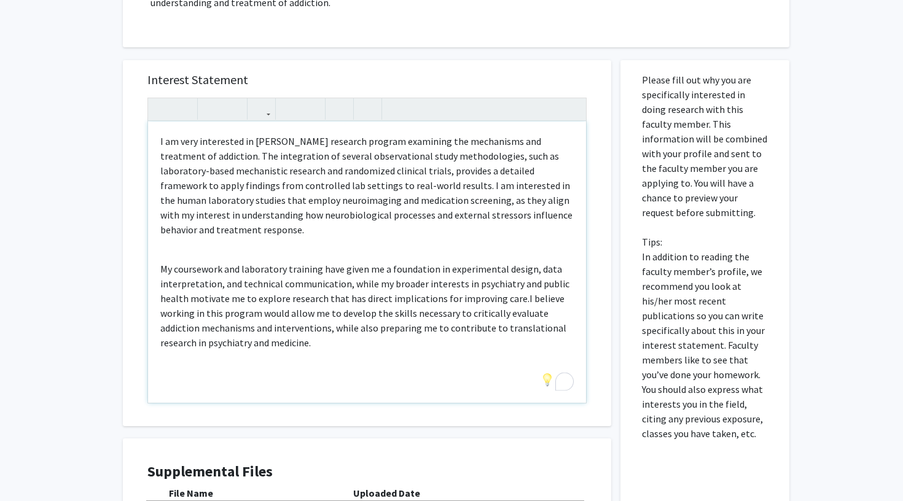
click at [542, 272] on p "My coursework and laboratory training have given me a foundation in experimenta…" at bounding box center [366, 306] width 413 height 88
drag, startPoint x: 531, startPoint y: 273, endPoint x: 187, endPoint y: 283, distance: 344.8
click at [187, 283] on p "My coursework and laboratory training have given me a foundation in experimenta…" at bounding box center [366, 306] width 413 height 88
click at [321, 275] on p "My coursework and laboratory training have given me a foundation in experimenta…" at bounding box center [366, 306] width 413 height 88
click at [368, 278] on p "My coursework and laboratory training have given me a foundation in experimenta…" at bounding box center [366, 306] width 413 height 88
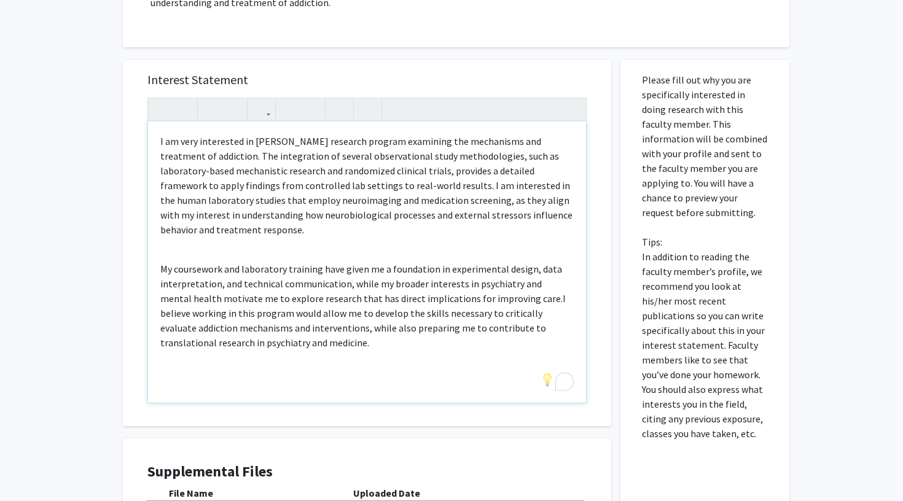
click at [500, 286] on p "My coursework and laboratory training have given me a foundation in experimenta…" at bounding box center [366, 306] width 413 height 88
click at [312, 280] on p "My coursework and laboratory training have given me a foundation in experimenta…" at bounding box center [366, 306] width 413 height 88
drag, startPoint x: 188, startPoint y: 286, endPoint x: 224, endPoint y: 287, distance: 35.6
click at [224, 287] on p "My coursework and laboratory training have given me a foundation in experimenta…" at bounding box center [366, 306] width 413 height 88
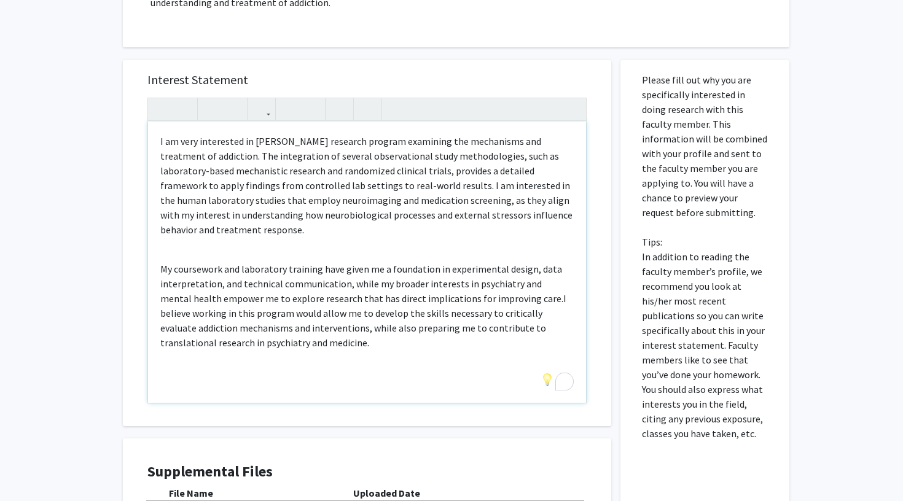
click at [272, 285] on p "My coursework and laboratory training have given me a foundation in experimenta…" at bounding box center [366, 306] width 413 height 88
click at [399, 281] on p "My coursework and laboratory training have given me a foundation in experimenta…" at bounding box center [366, 306] width 413 height 88
click at [273, 285] on p "My coursework and laboratory training have given me a foundation in experimenta…" at bounding box center [366, 306] width 413 height 88
click at [286, 286] on p "My coursework and laboratory training have given me a foundation in experimenta…" at bounding box center [366, 306] width 413 height 88
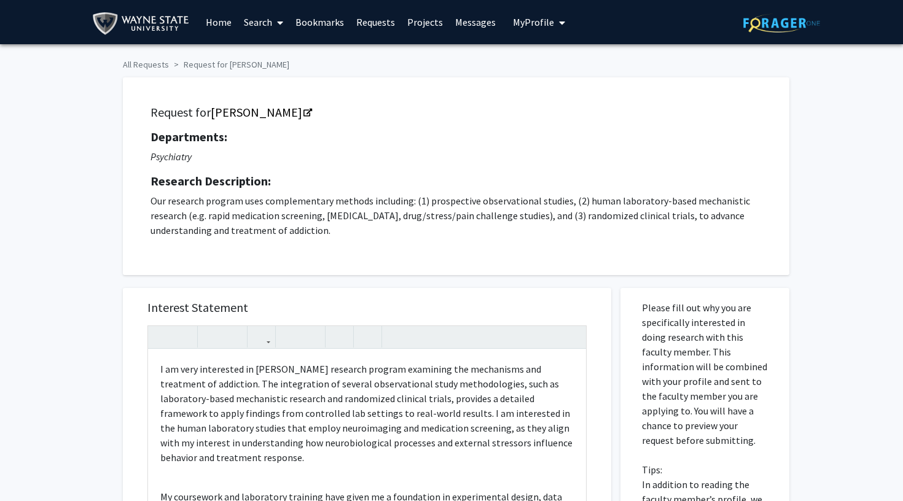
click at [163, 160] on icon "Psychiatry" at bounding box center [171, 157] width 41 height 12
copy icon "Psychiatry"
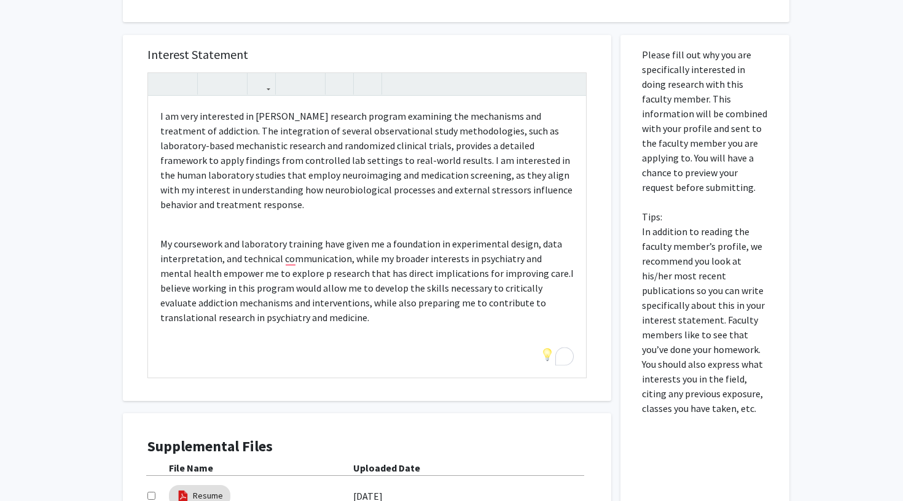
scroll to position [311, 0]
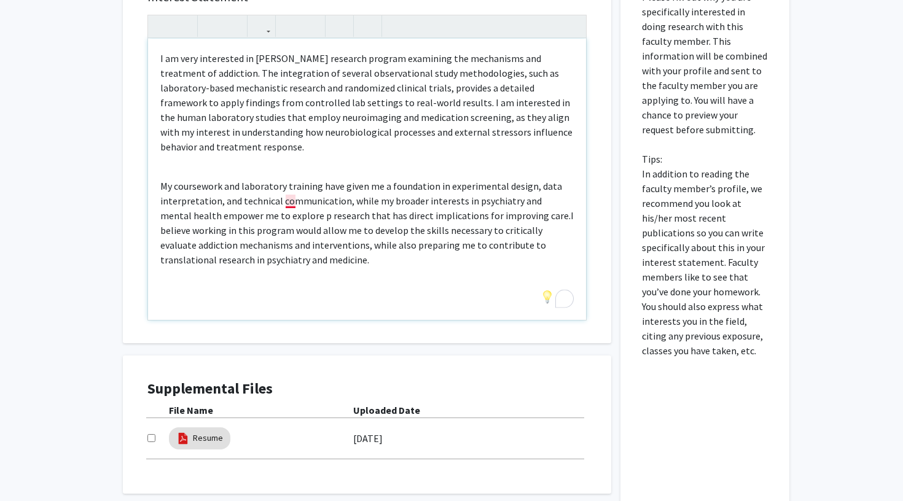
click at [291, 203] on p "My coursework and laboratory training have given me a foundation in experimenta…" at bounding box center [366, 223] width 413 height 88
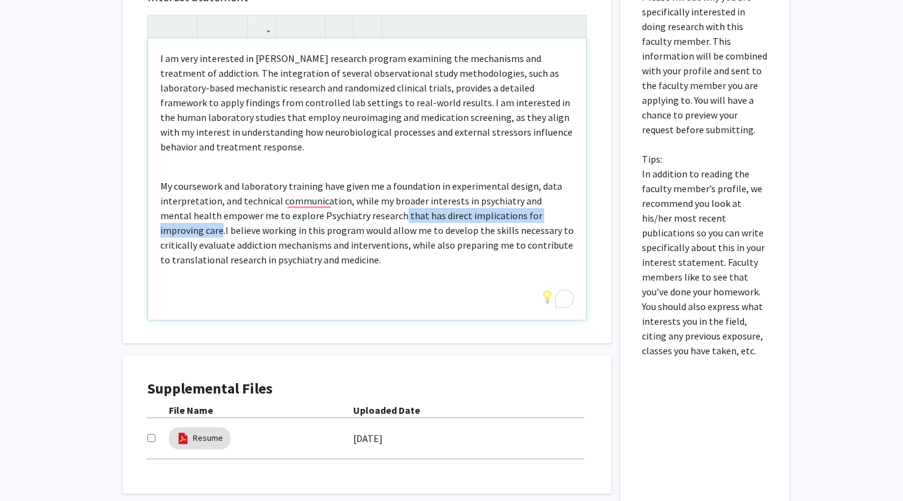
drag, startPoint x: 368, startPoint y: 199, endPoint x: 557, endPoint y: 195, distance: 188.6
click at [557, 195] on p "My coursework and laboratory training have given me a foundation in experimenta…" at bounding box center [366, 223] width 413 height 88
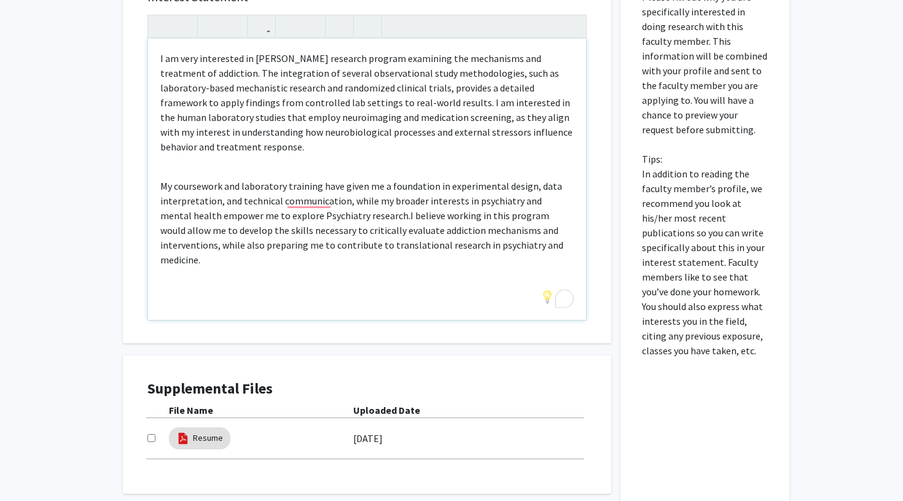
click at [315, 204] on p "My coursework and laboratory training have given me a foundation in experimenta…" at bounding box center [366, 223] width 413 height 88
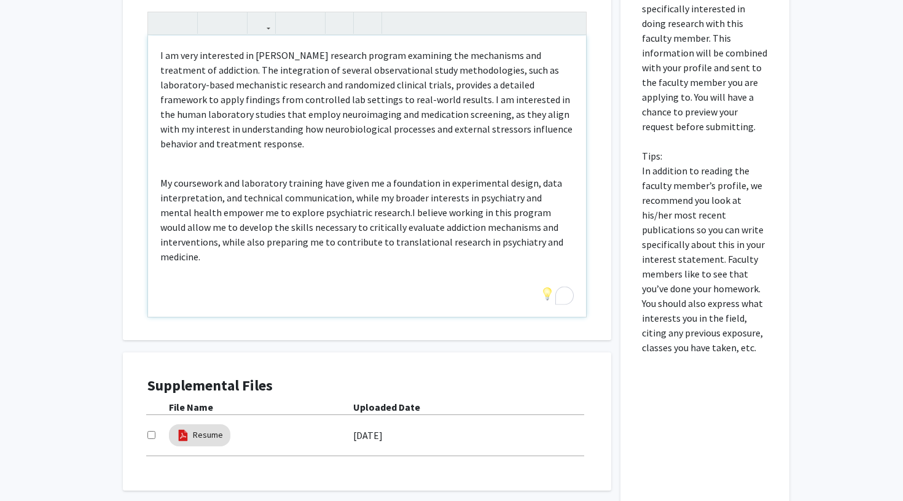
scroll to position [310, 0]
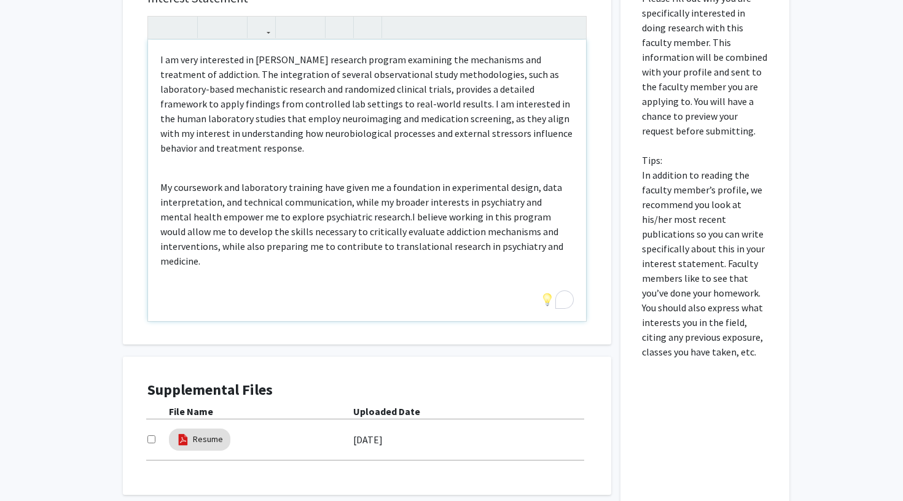
click at [363, 221] on span "I believe working in this program would allow me to develop the skills necessar…" at bounding box center [361, 239] width 403 height 57
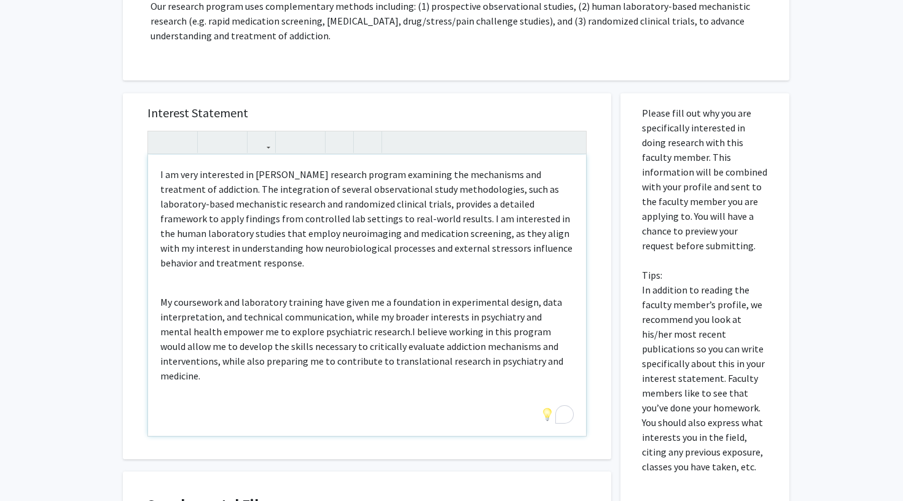
scroll to position [217, 0]
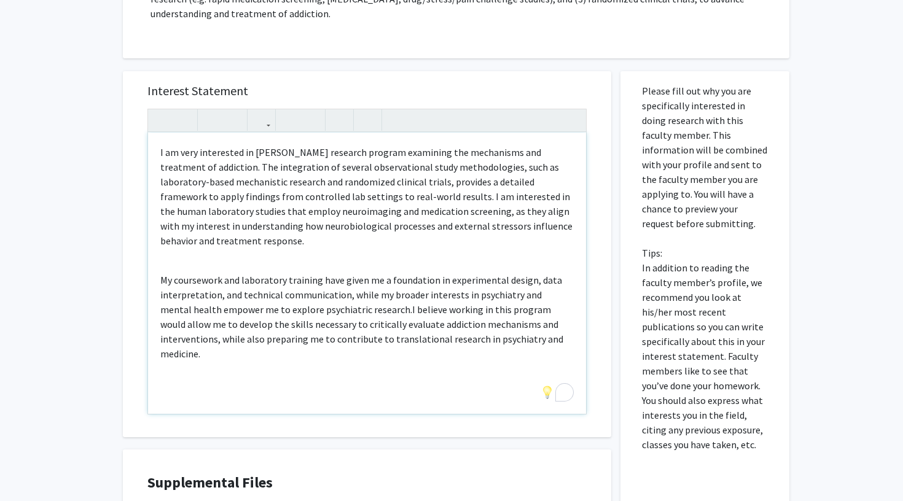
click at [542, 330] on p "My coursework and laboratory training have given me a foundation in experimenta…" at bounding box center [366, 317] width 413 height 88
click at [257, 372] on span "Just wanted to inquire the possibility of a 15 minut meeting to" at bounding box center [292, 378] width 264 height 12
click at [383, 372] on span "Just wanted to inquire about the possibility of a 15 minut meeting to" at bounding box center [305, 378] width 291 height 12
click at [452, 362] on div "I am very interested in Dr. Greenwald’s research program examining the mechanis…" at bounding box center [367, 273] width 438 height 281
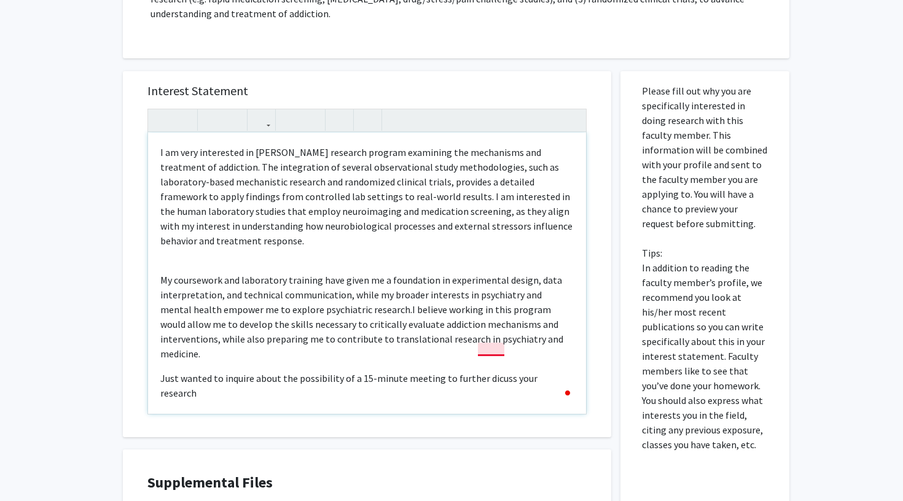
click at [483, 372] on span "Just wanted to inquire about the possibility of a 15-minute meeting to further …" at bounding box center [348, 385] width 377 height 27
click at [495, 372] on div "I am very interested in Dr. Greenwald’s research program examining the mechanis…" at bounding box center [367, 273] width 438 height 281
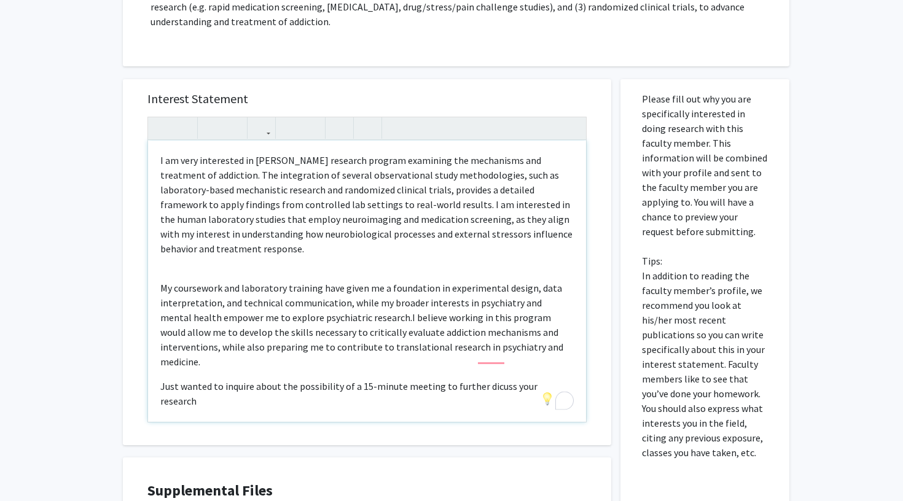
scroll to position [210, 0]
click at [495, 350] on div "I am very interested in Dr. Greenwald’s research program examining the mechanis…" at bounding box center [367, 279] width 438 height 281
click at [495, 379] on span "Just wanted to inquire about the possibility of a 15-minute meeting to further …" at bounding box center [348, 392] width 377 height 27
click at [571, 361] on div "I am very interested in Dr. Greenwald’s research program examining the mechanis…" at bounding box center [367, 279] width 438 height 281
click at [258, 379] on span "Just wanted to inquire about the possibility of a 15-minute meeting to further …" at bounding box center [350, 392] width 381 height 27
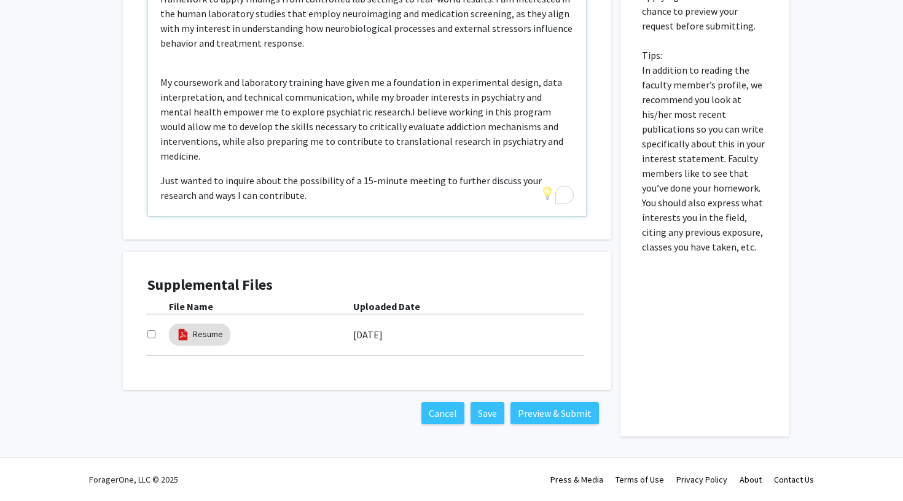
scroll to position [416, 0]
click at [377, 188] on div "I am very interested in Dr. Greenwald’s research program examining the mechanis…" at bounding box center [367, 75] width 438 height 281
click at [528, 411] on button "Preview & Submit" at bounding box center [554, 413] width 88 height 22
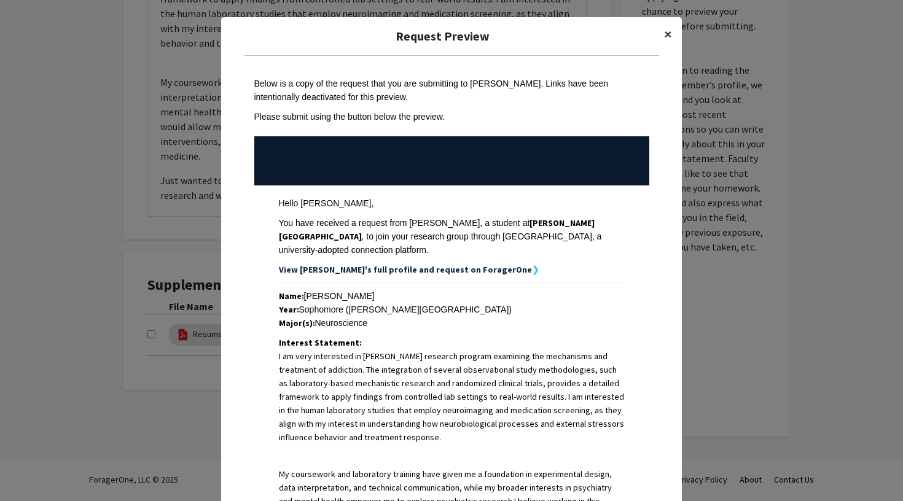
scroll to position [0, 0]
click at [664, 36] on span "×" at bounding box center [668, 34] width 8 height 19
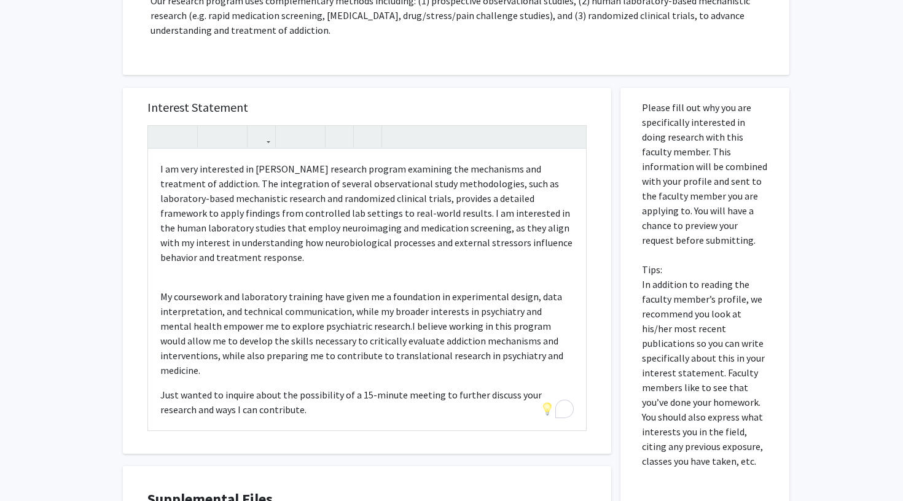
scroll to position [171, 0]
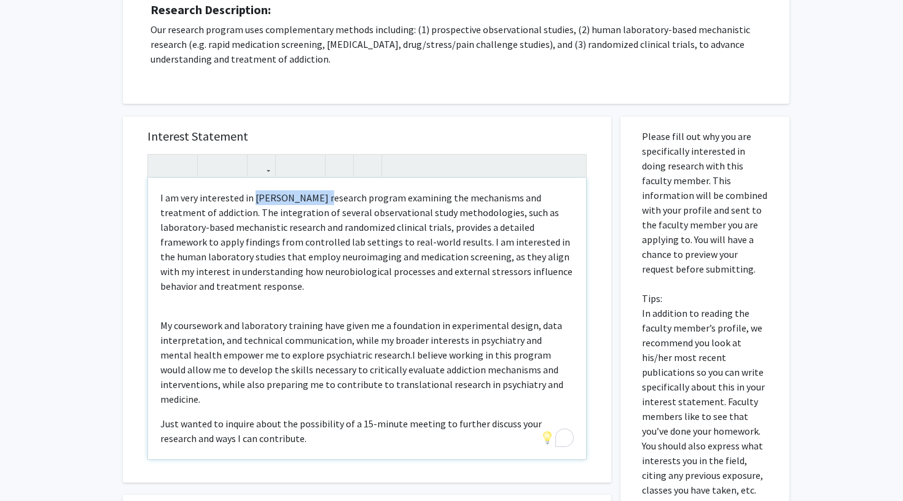
drag, startPoint x: 254, startPoint y: 201, endPoint x: 317, endPoint y: 195, distance: 63.0
click at [316, 195] on p "I am very interested in Dr. Greenwald’s research program examining the mechanis…" at bounding box center [366, 241] width 413 height 103
type textarea "<p>I am very interested in your research program examining the mechanisms and t…"
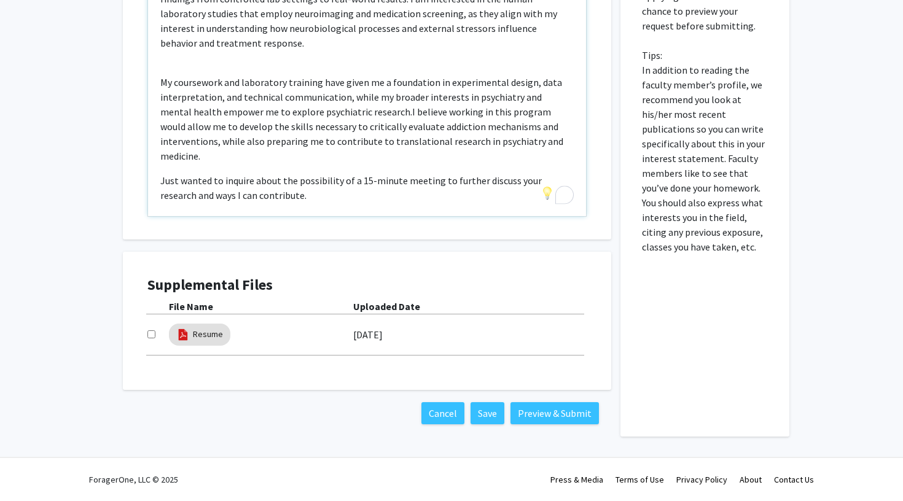
scroll to position [416, 0]
click at [558, 415] on button "Preview & Submit" at bounding box center [554, 413] width 88 height 22
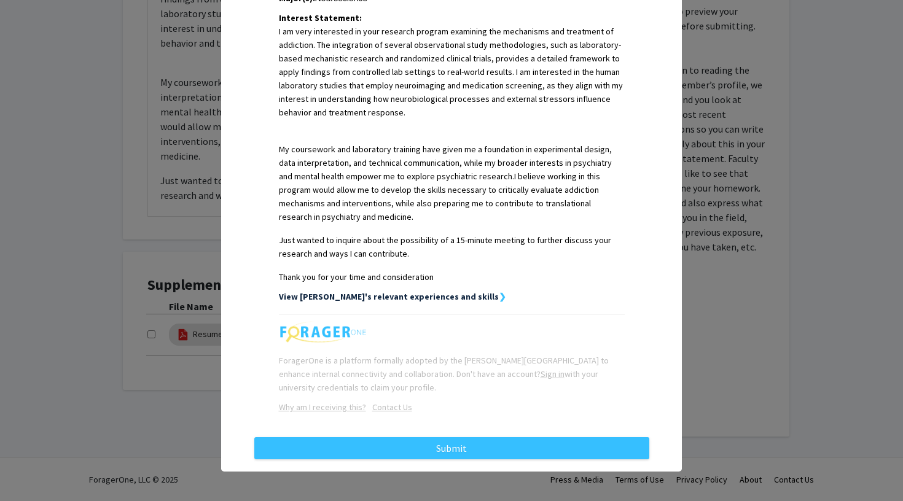
scroll to position [325, 0]
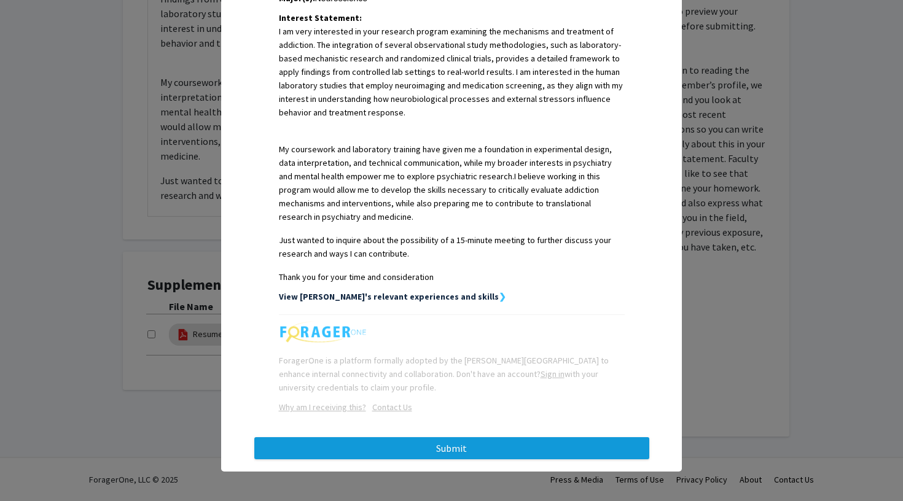
click at [531, 450] on button "Submit" at bounding box center [451, 448] width 395 height 22
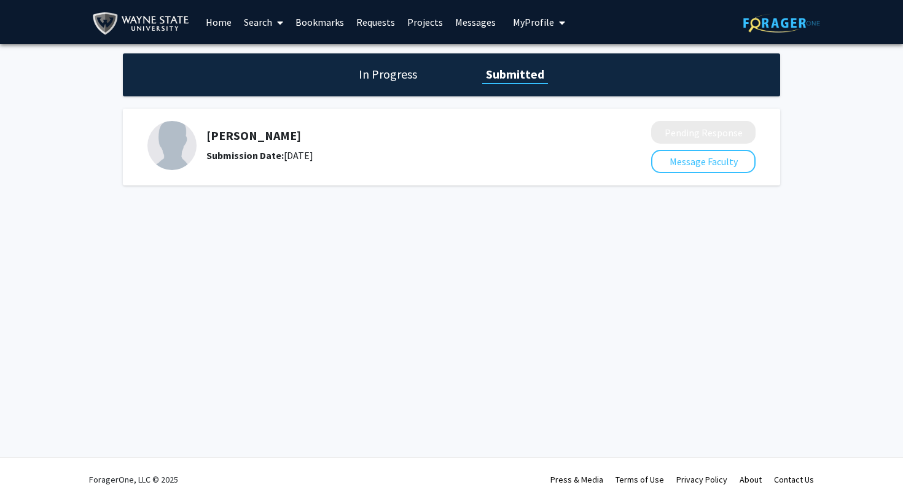
click at [214, 23] on link "Home" at bounding box center [219, 22] width 38 height 43
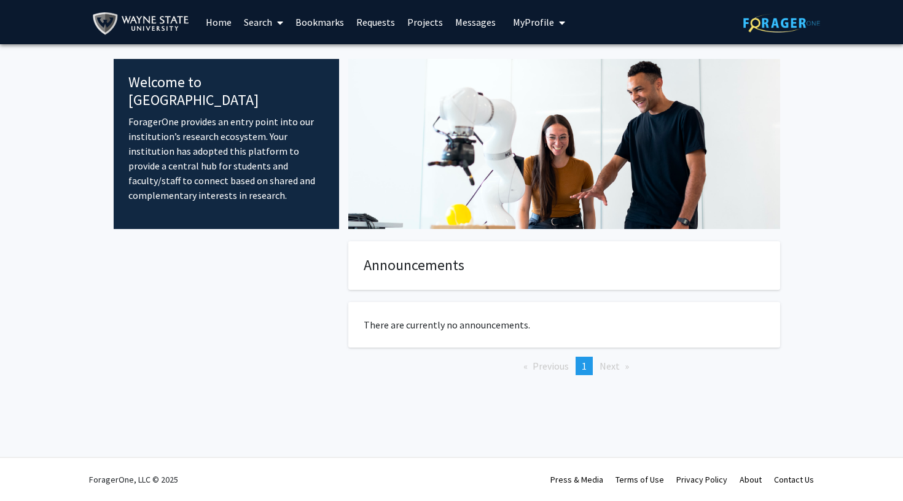
click at [273, 18] on span at bounding box center [277, 22] width 11 height 43
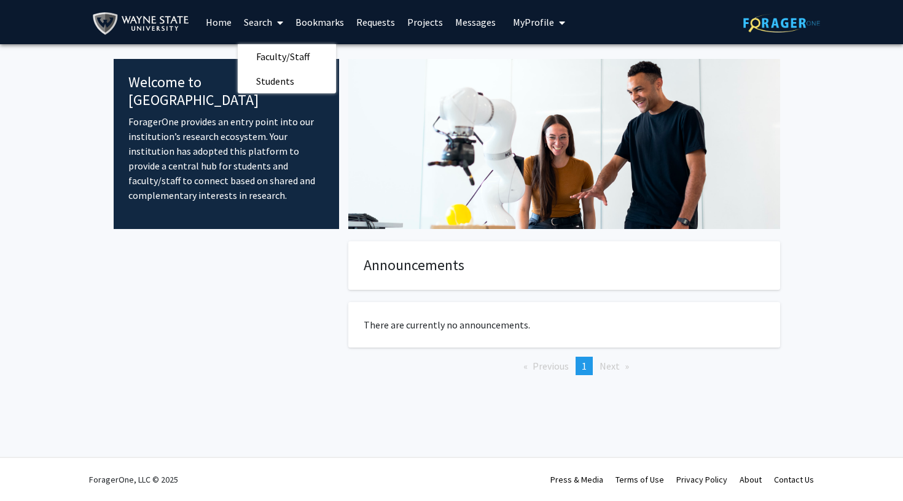
click at [385, 22] on link "Requests" at bounding box center [375, 22] width 51 height 43
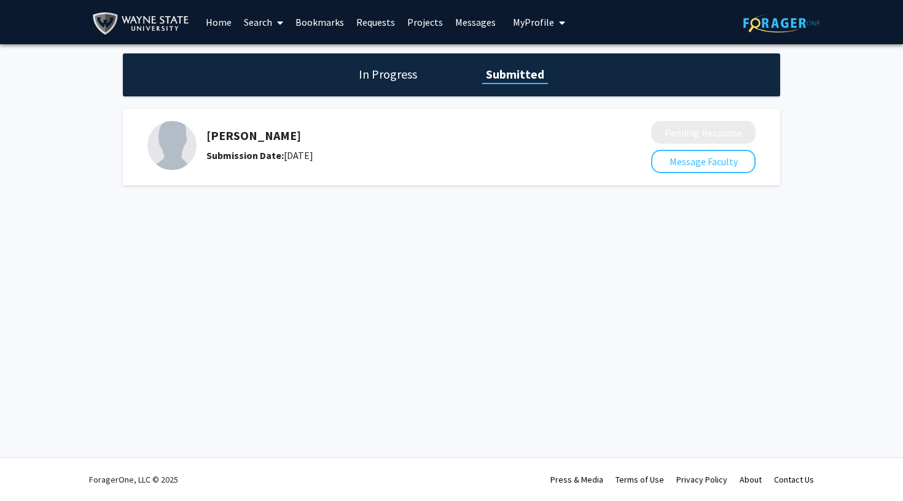
click at [416, 22] on link "Projects" at bounding box center [425, 22] width 48 height 43
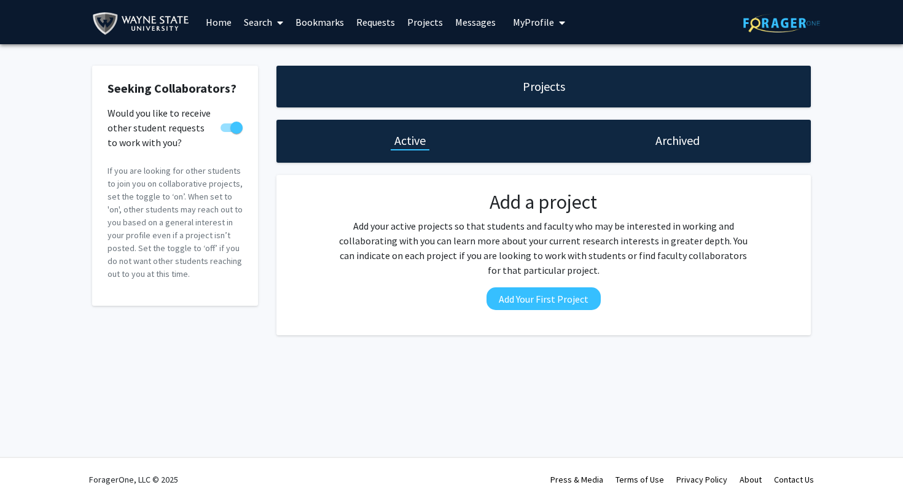
click at [230, 18] on link "Home" at bounding box center [219, 22] width 38 height 43
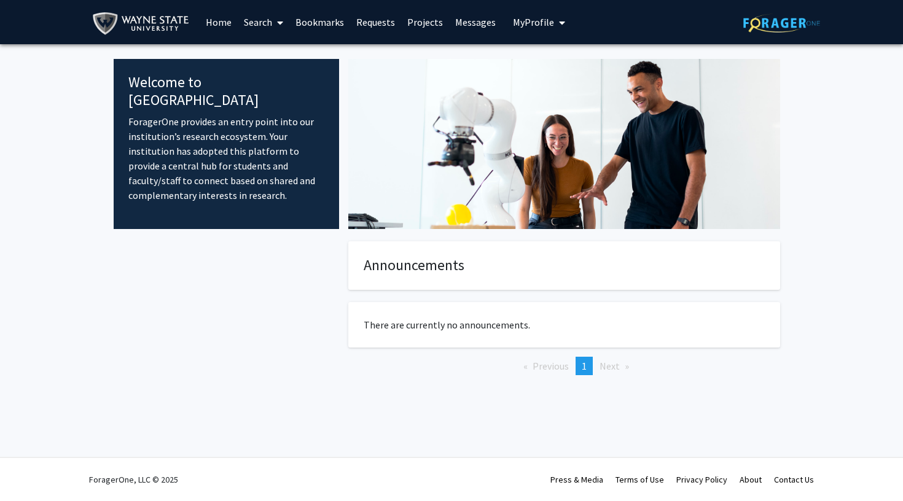
click at [222, 26] on link "Home" at bounding box center [219, 22] width 38 height 43
click at [214, 19] on link "Home" at bounding box center [219, 22] width 38 height 43
click at [146, 31] on img at bounding box center [143, 24] width 103 height 28
click at [274, 28] on span at bounding box center [277, 22] width 11 height 43
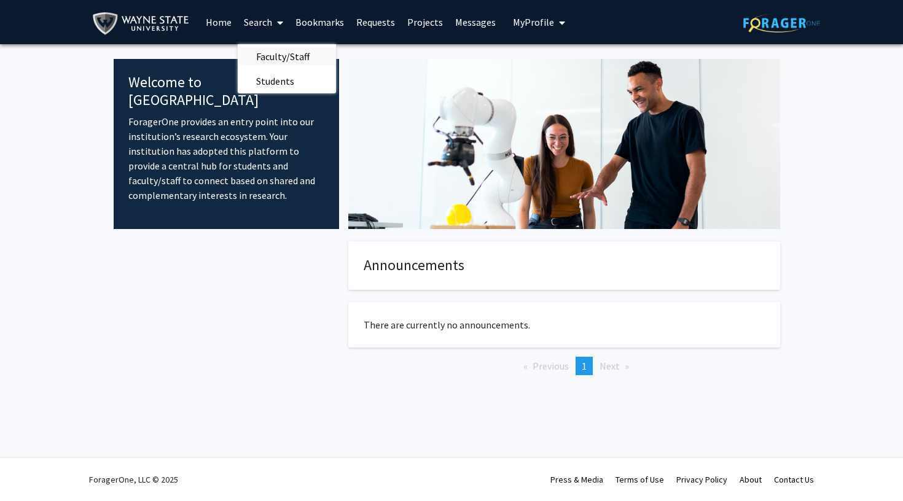
click at [288, 61] on span "Faculty/Staff" at bounding box center [283, 56] width 90 height 25
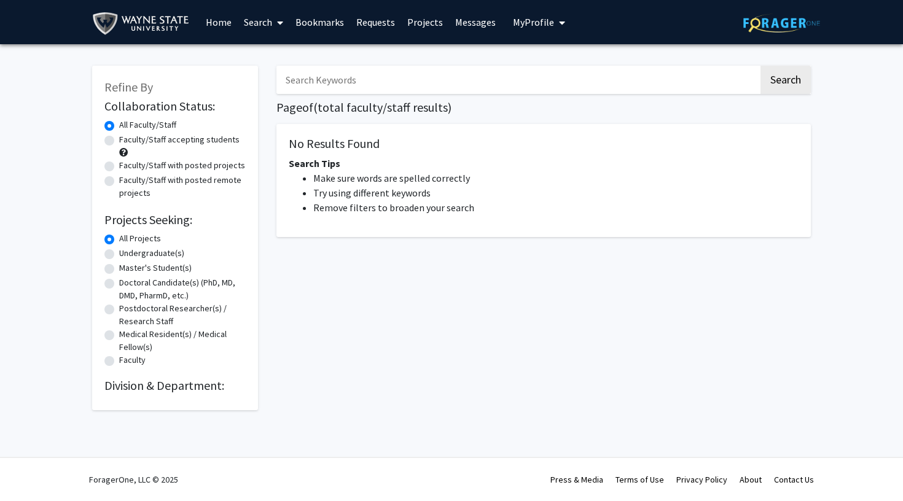
click at [340, 29] on link "Bookmarks" at bounding box center [319, 22] width 61 height 43
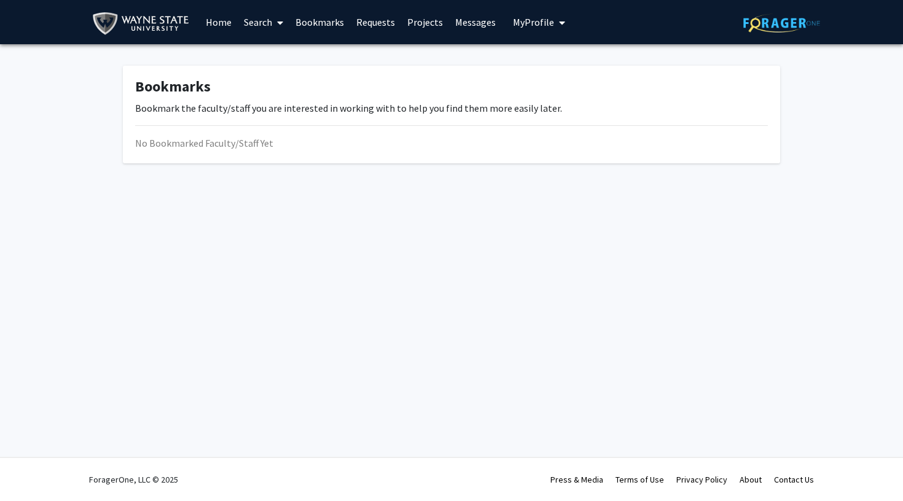
click at [378, 23] on link "Requests" at bounding box center [375, 22] width 51 height 43
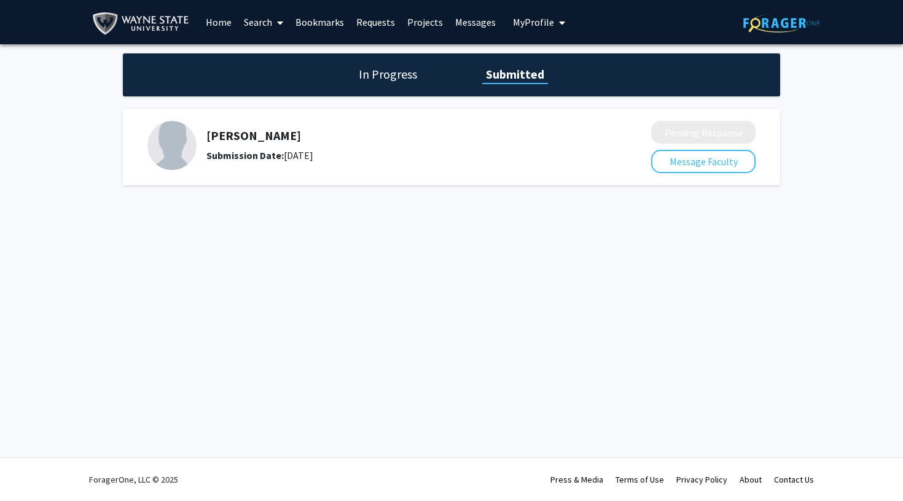
click at [431, 21] on link "Projects" at bounding box center [425, 22] width 48 height 43
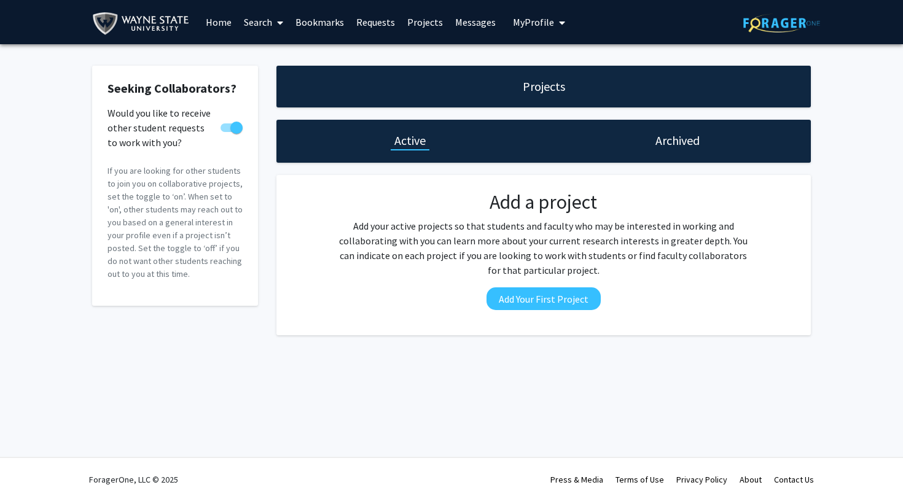
click at [96, 16] on img at bounding box center [143, 24] width 103 height 28
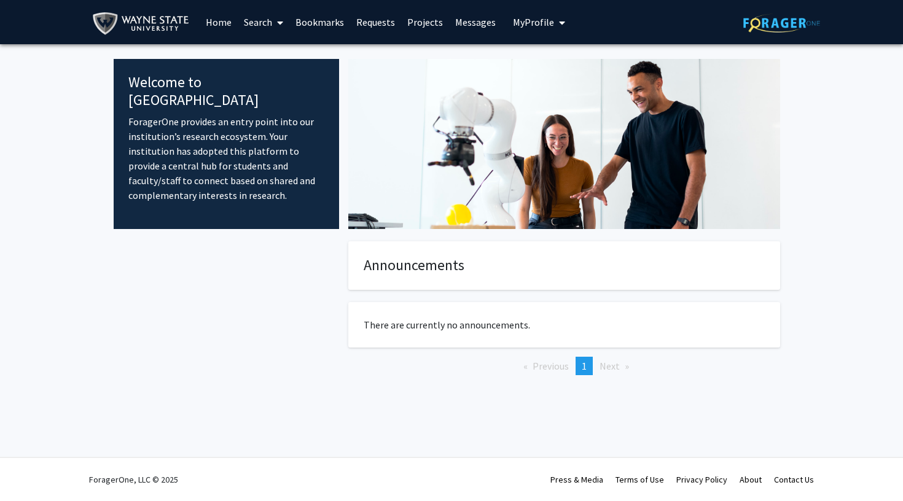
click at [229, 31] on link "Home" at bounding box center [219, 22] width 38 height 43
click at [224, 29] on link "Home" at bounding box center [219, 22] width 38 height 43
click at [222, 23] on link "Home" at bounding box center [219, 22] width 38 height 43
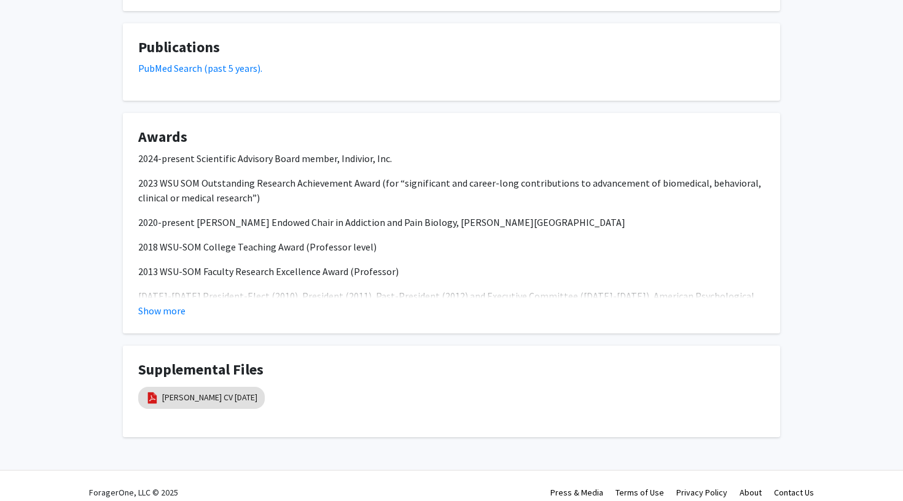
scroll to position [480, 0]
click at [218, 396] on link "Mark Greenwald CV Jan 2025" at bounding box center [209, 396] width 95 height 13
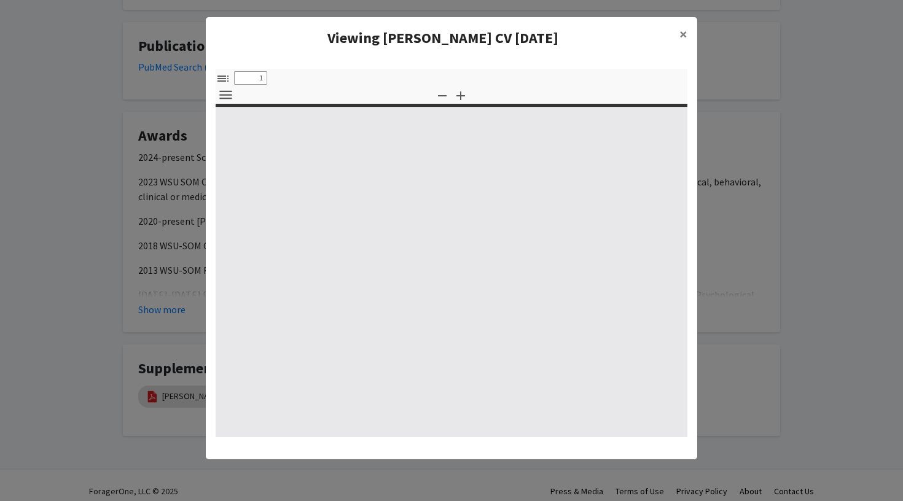
select select "custom"
type input "0"
select select "custom"
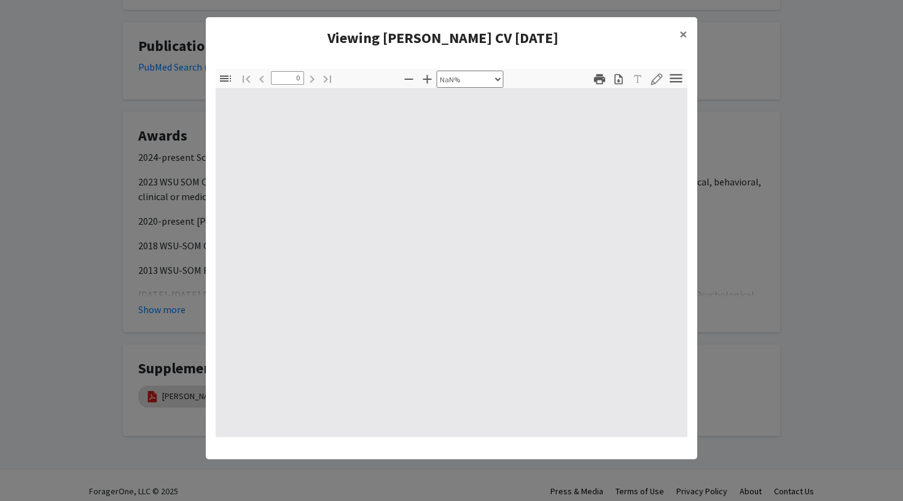
type input "1"
select select "auto"
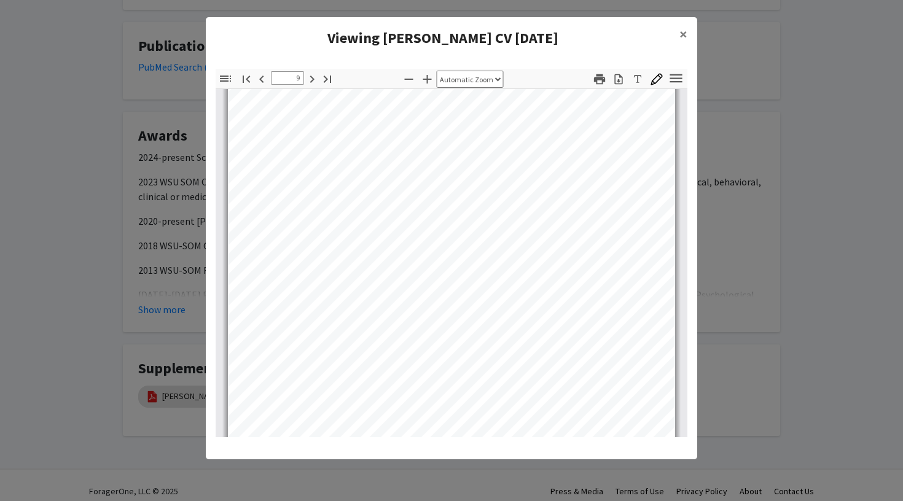
scroll to position [4818, 0]
type input "10"
click at [681, 26] on span "×" at bounding box center [683, 34] width 8 height 19
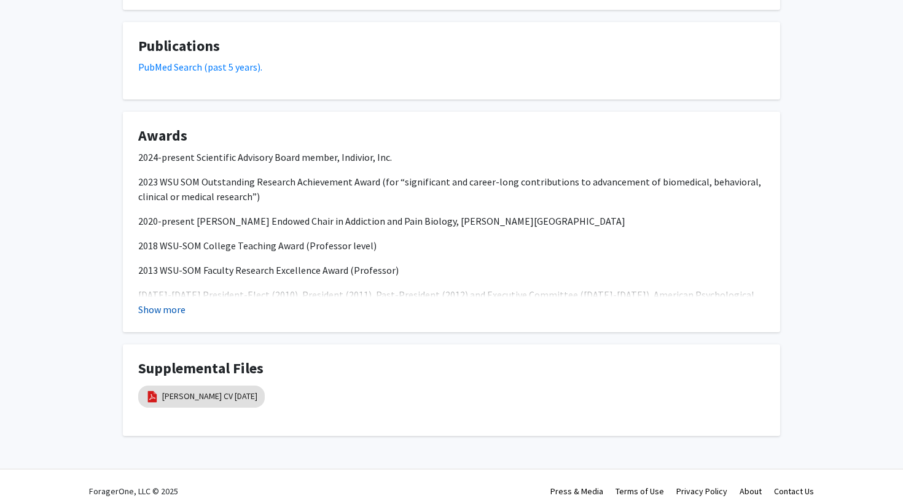
click at [162, 315] on button "Show more" at bounding box center [161, 309] width 47 height 15
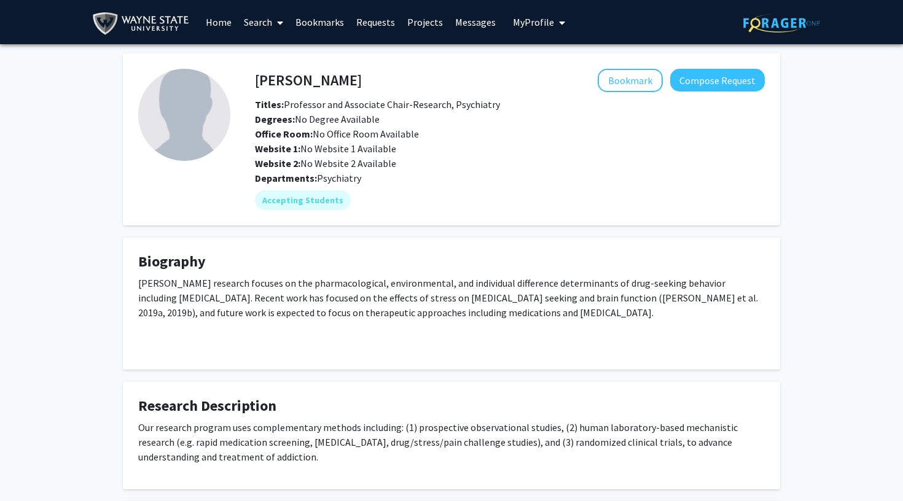
scroll to position [0, 0]
click at [165, 15] on img at bounding box center [143, 24] width 103 height 28
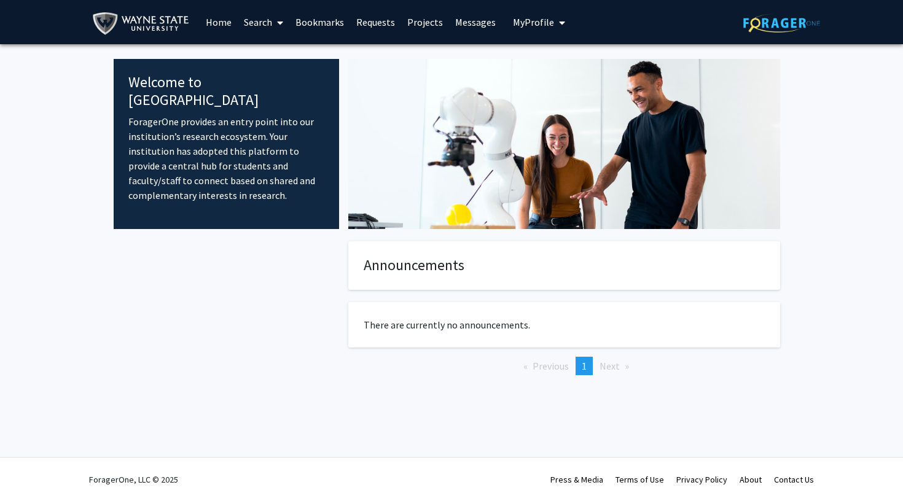
click at [260, 23] on link "Search" at bounding box center [264, 22] width 52 height 43
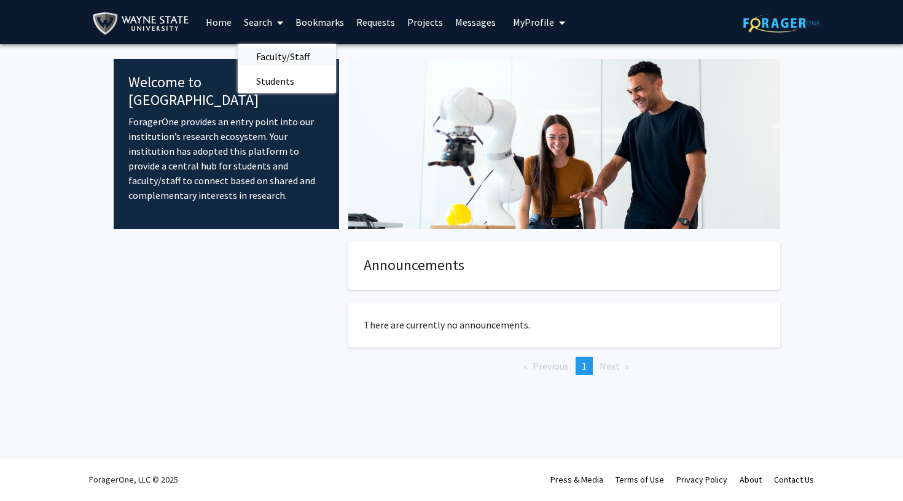
click at [276, 52] on span "Faculty/Staff" at bounding box center [283, 56] width 90 height 25
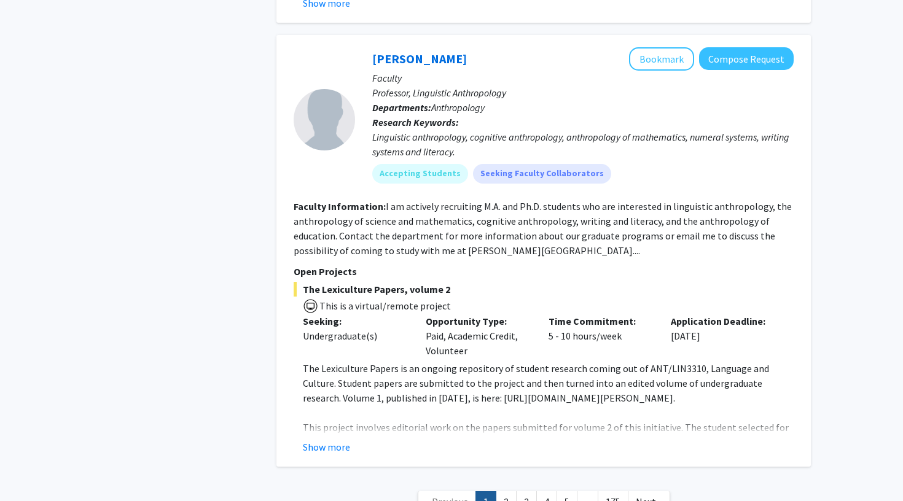
scroll to position [5226, 0]
click at [522, 492] on link "3" at bounding box center [526, 503] width 21 height 22
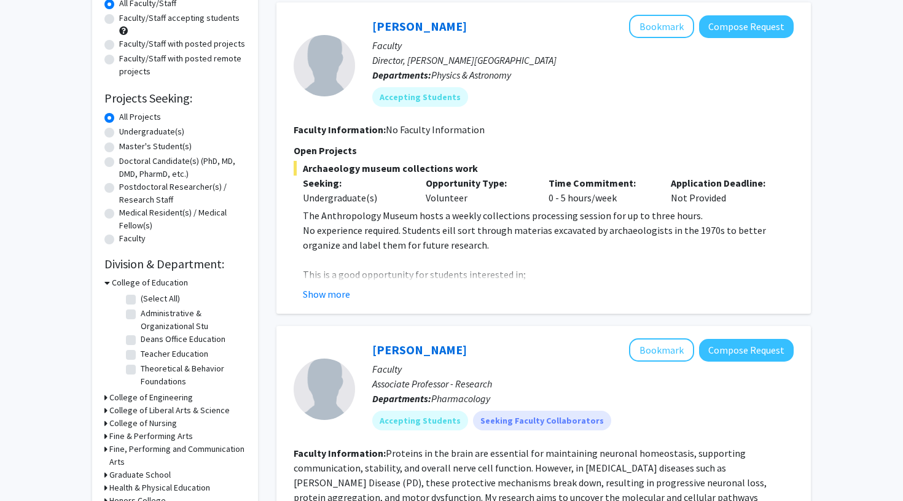
scroll to position [127, 0]
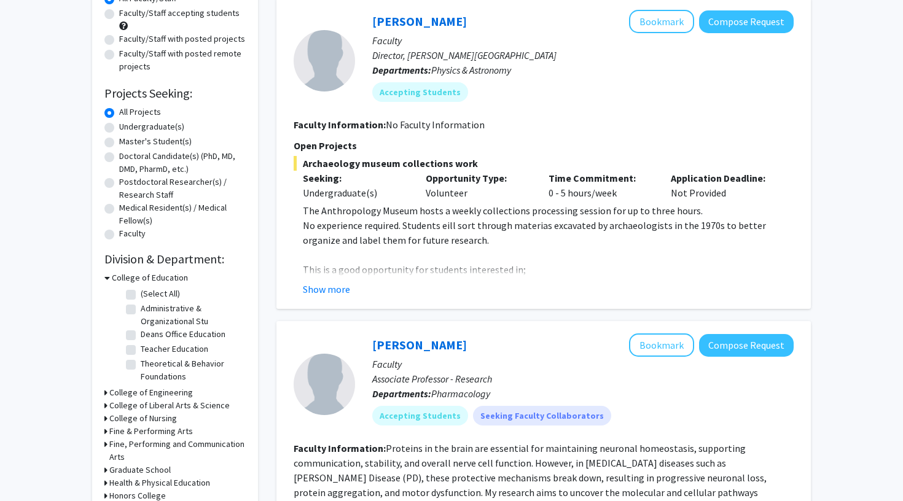
drag, startPoint x: 519, startPoint y: 20, endPoint x: 730, endPoint y: 118, distance: 233.1
click at [730, 118] on fg-search-faculty "Megan McCullen Bookmark Compose Request Faculty Director, Wayne State Universit…" at bounding box center [544, 153] width 500 height 287
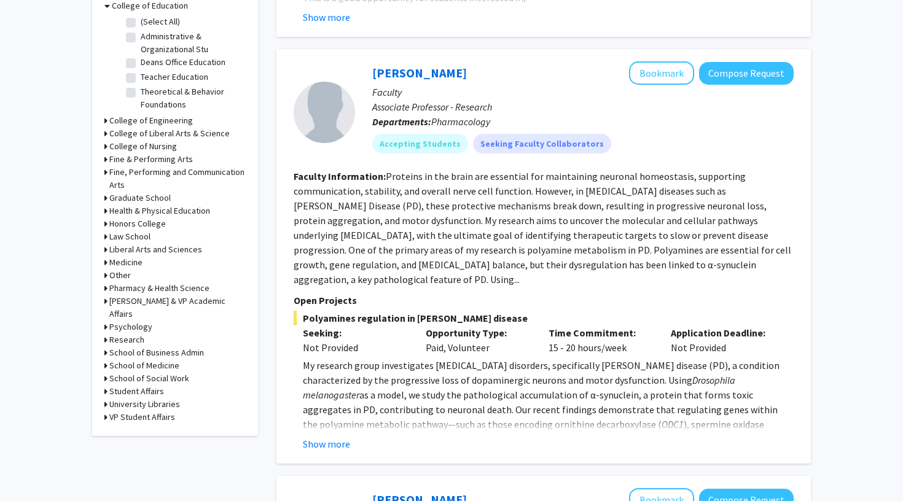
scroll to position [428, 0]
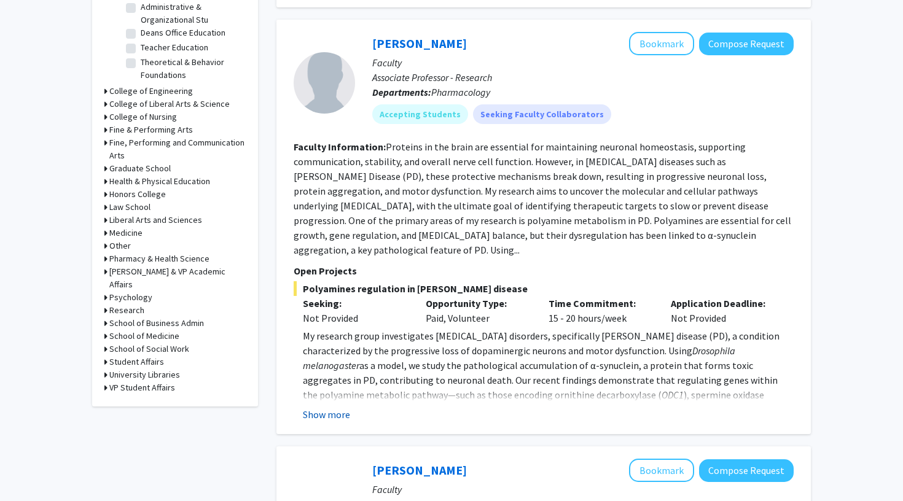
click at [336, 407] on button "Show more" at bounding box center [326, 414] width 47 height 15
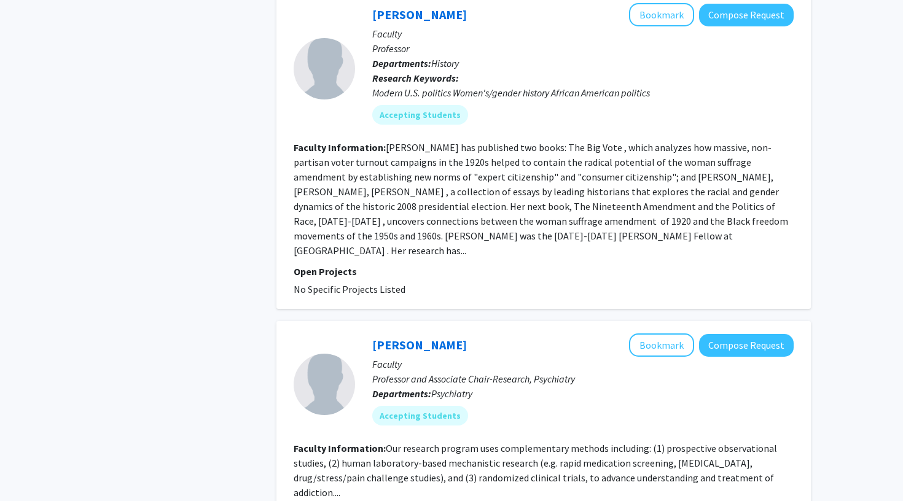
scroll to position [3053, 0]
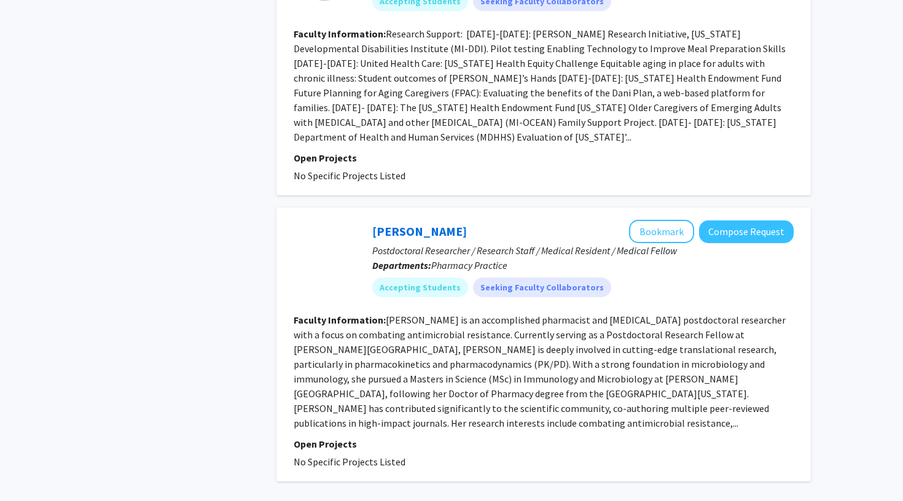
scroll to position [2438, 0]
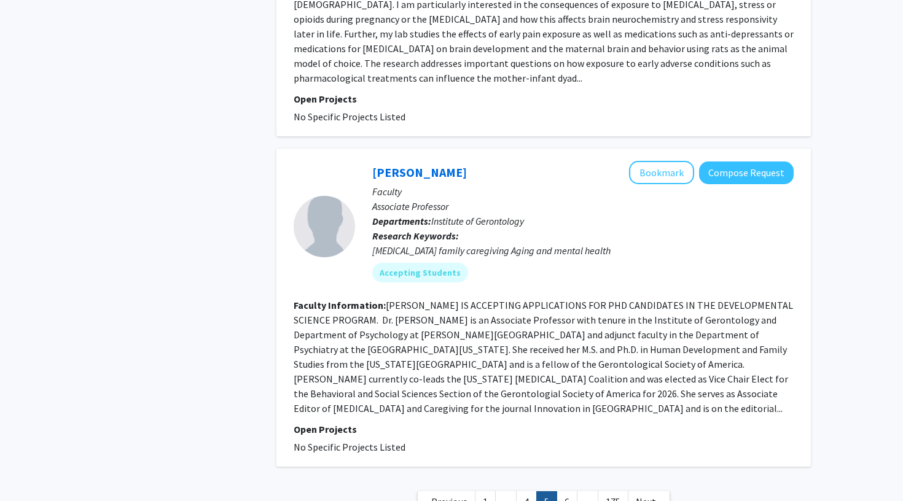
scroll to position [2969, 0]
click at [570, 492] on link "6" at bounding box center [567, 503] width 21 height 22
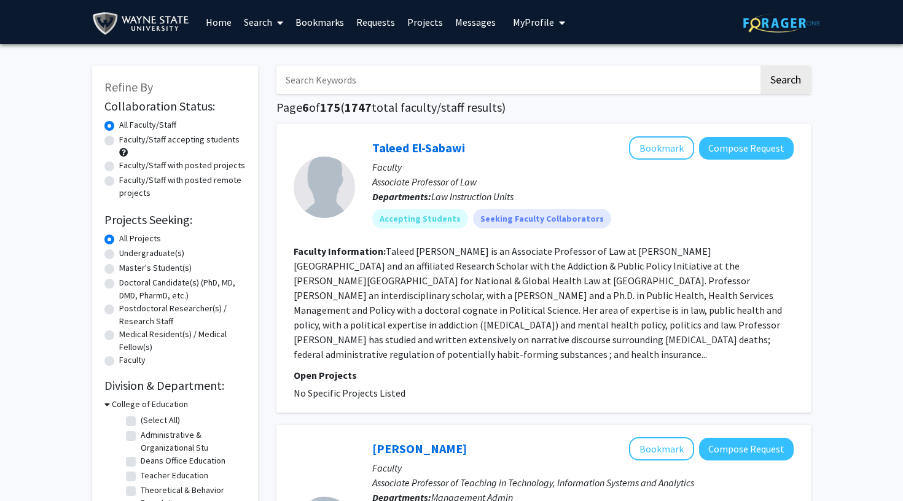
click at [156, 262] on div "Undergraduate(s)" at bounding box center [174, 254] width 141 height 15
click at [160, 254] on label "Undergraduate(s)" at bounding box center [151, 253] width 65 height 13
click at [127, 254] on input "Undergraduate(s)" at bounding box center [123, 251] width 8 height 8
radio input "true"
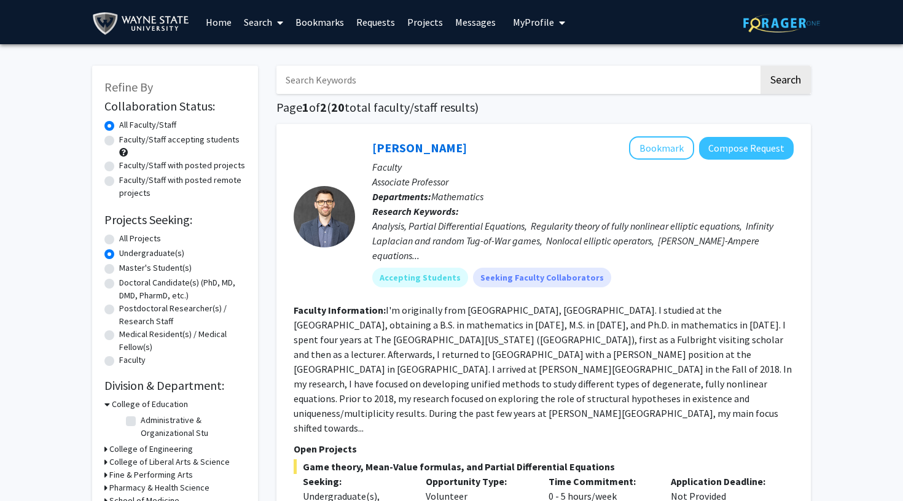
click at [213, 31] on link "Home" at bounding box center [219, 22] width 38 height 43
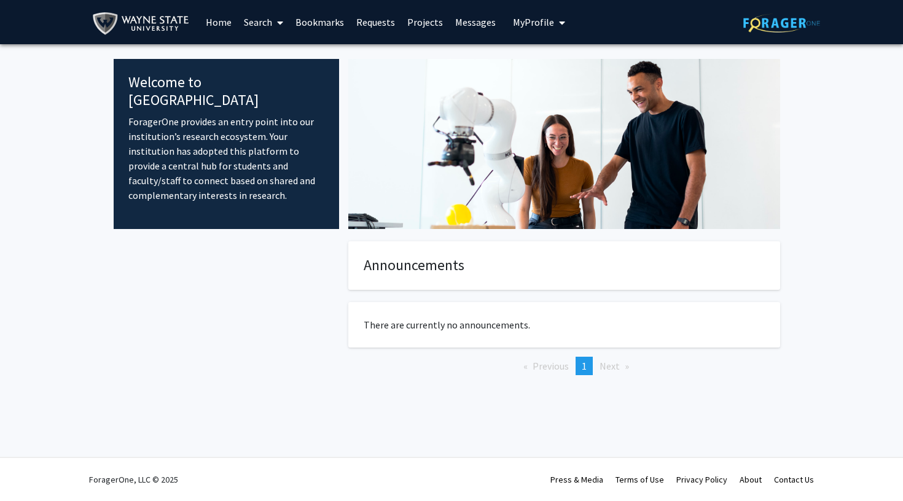
click at [257, 24] on link "Search" at bounding box center [264, 22] width 52 height 43
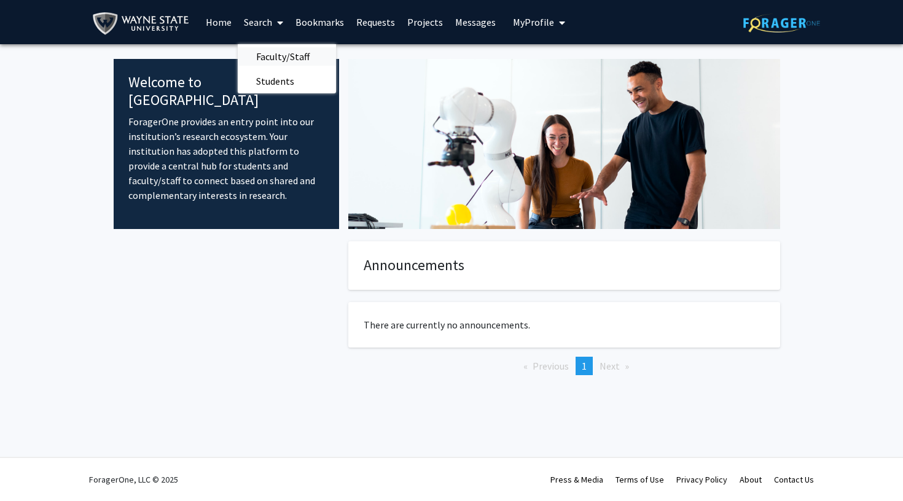
click at [295, 60] on span "Faculty/Staff" at bounding box center [283, 56] width 90 height 25
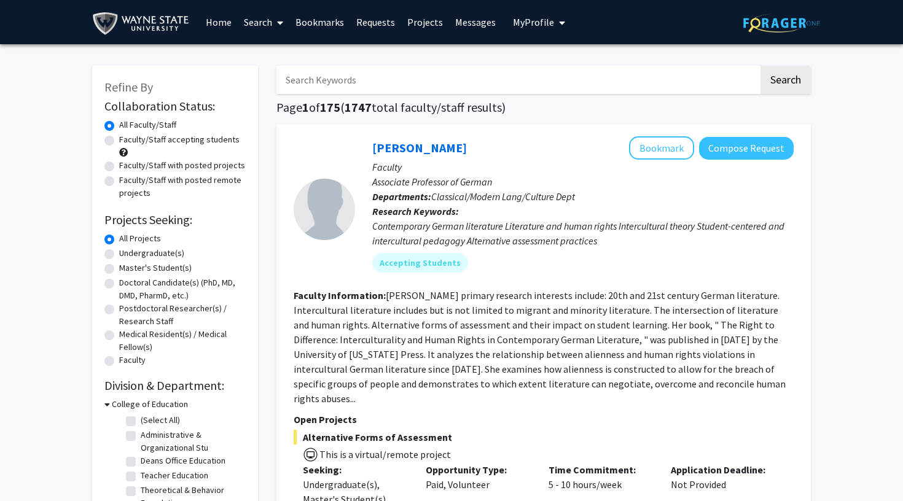
click at [157, 256] on label "Undergraduate(s)" at bounding box center [151, 253] width 65 height 13
click at [127, 255] on input "Undergraduate(s)" at bounding box center [123, 251] width 8 height 8
radio input "true"
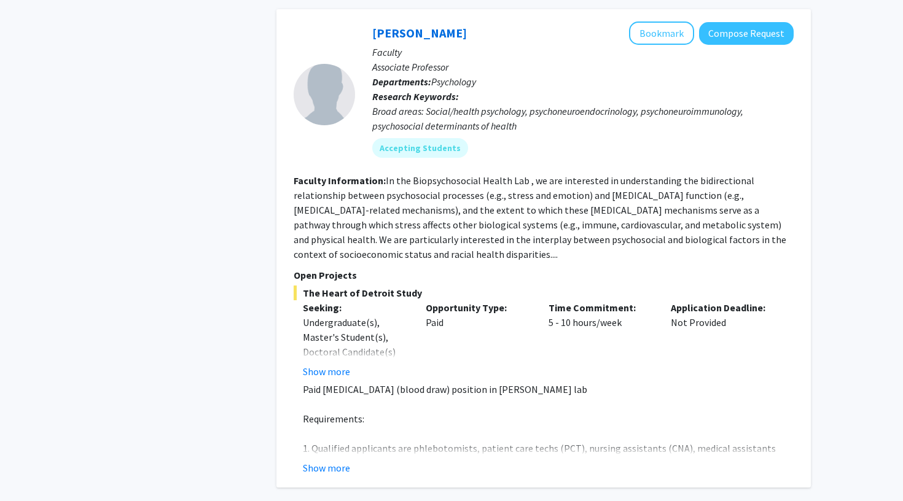
scroll to position [5098, 0]
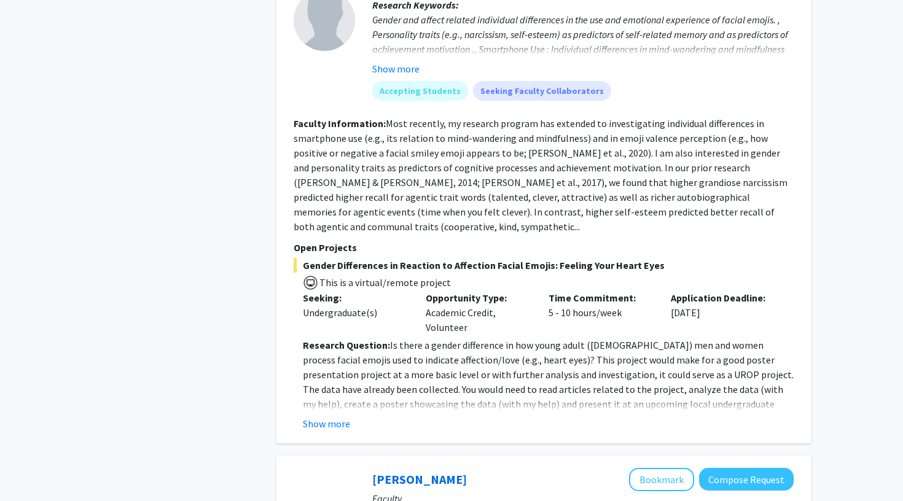
scroll to position [1055, 0]
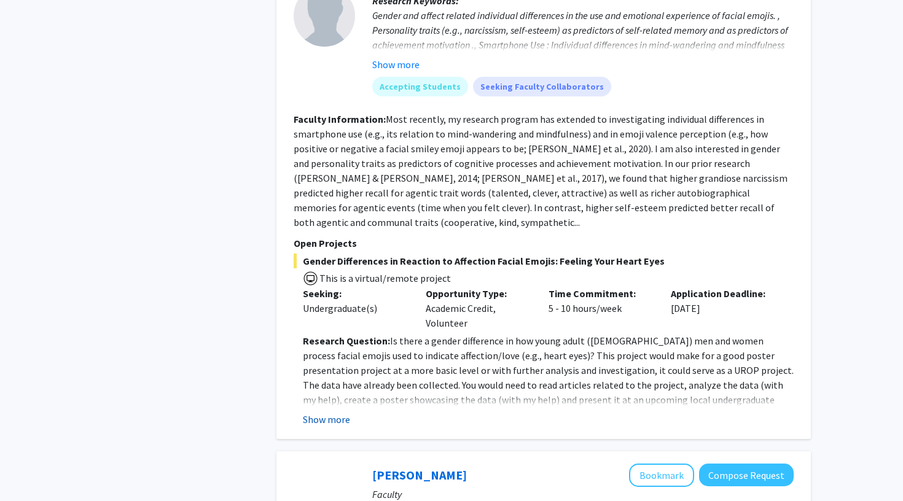
click at [333, 412] on button "Show more" at bounding box center [326, 419] width 47 height 15
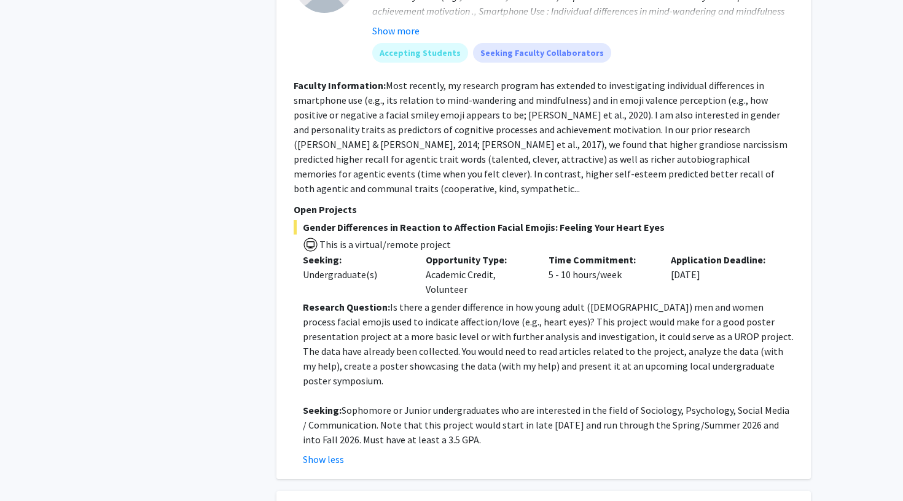
scroll to position [1092, 0]
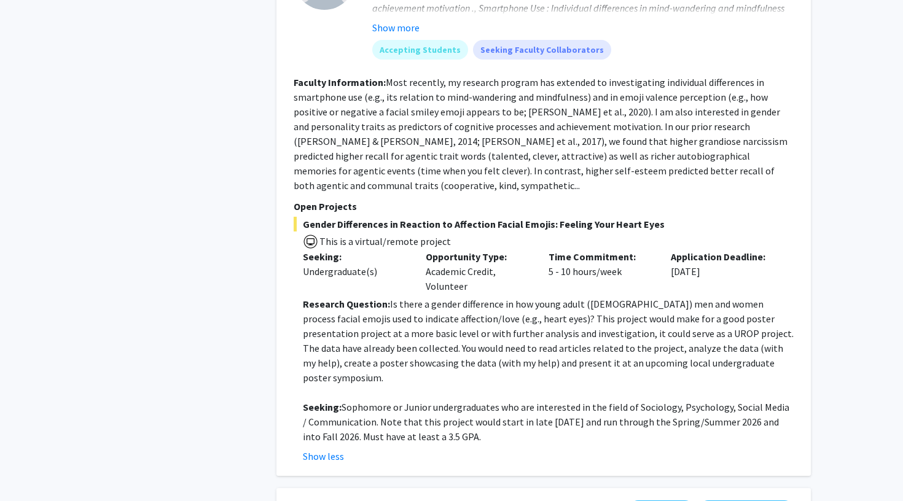
click at [557, 217] on span "Gender Differences in Reaction to Affection Facial Emojis: Feeling Your Heart E…" at bounding box center [544, 224] width 500 height 15
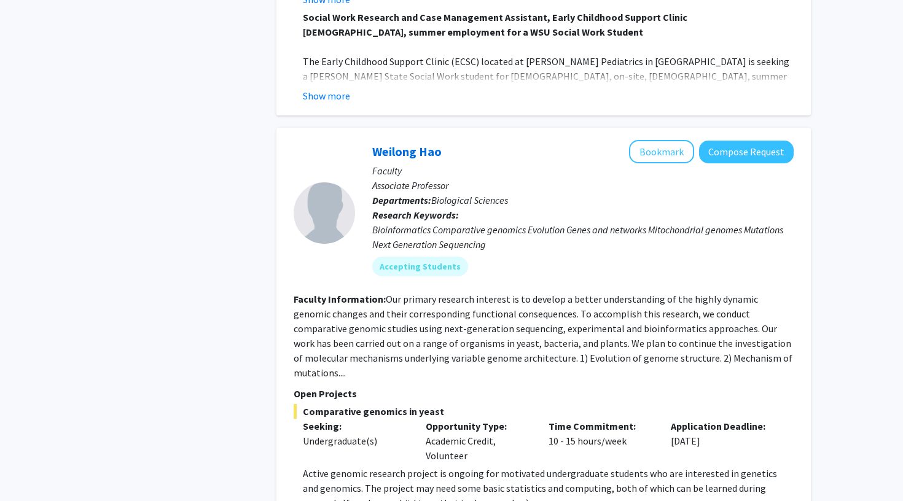
scroll to position [3457, 0]
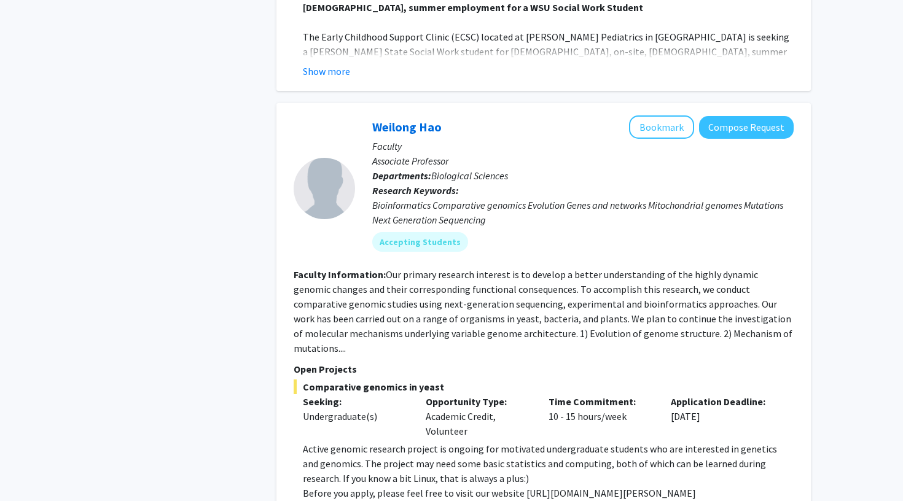
scroll to position [3494, 0]
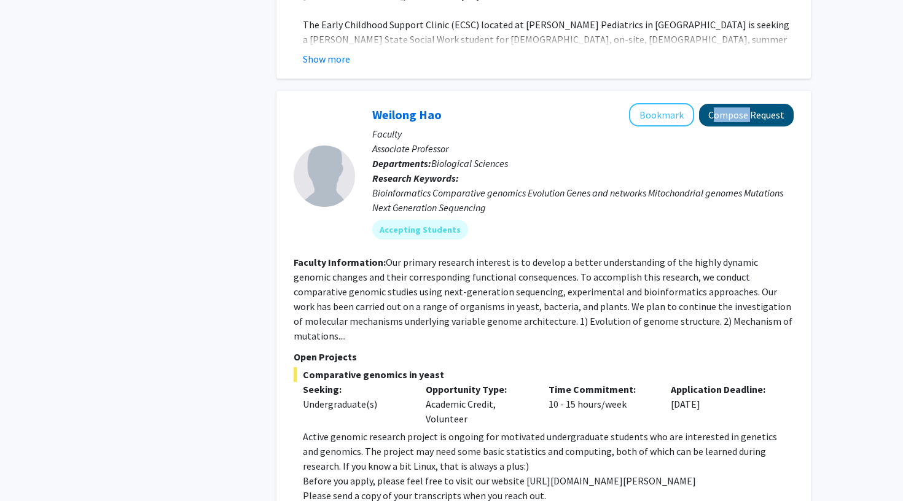
click at [751, 104] on button "Compose Request" at bounding box center [746, 115] width 95 height 23
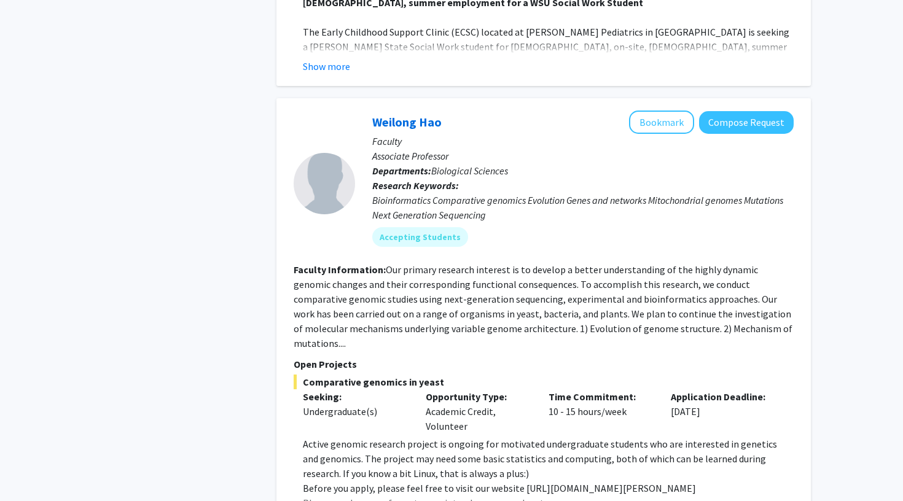
scroll to position [3411, 0]
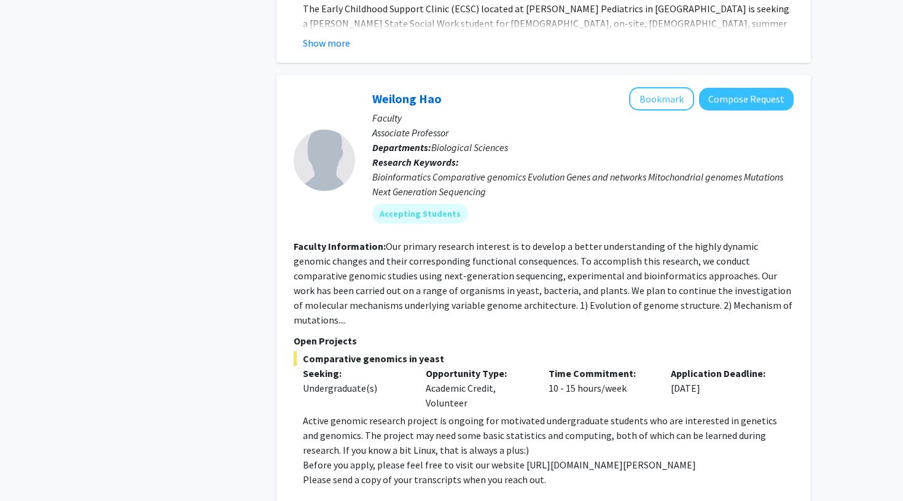
scroll to position [3434, 0]
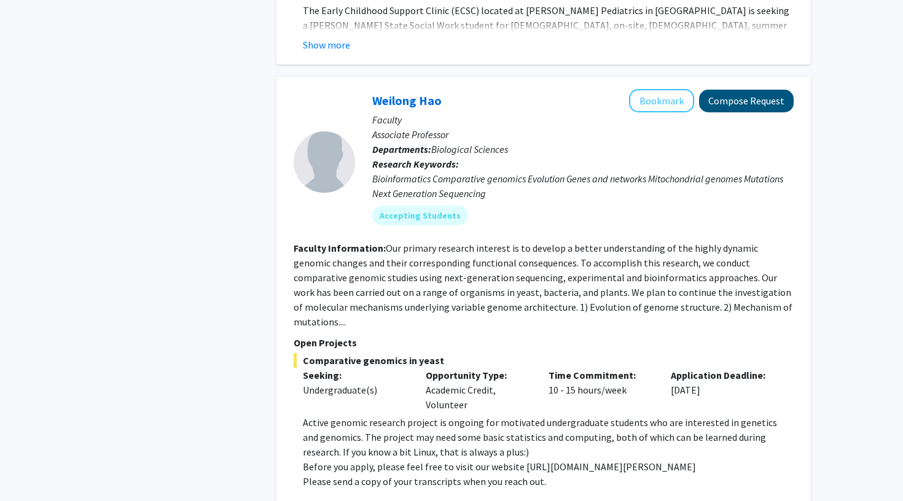
click at [723, 90] on button "Compose Request" at bounding box center [746, 101] width 95 height 23
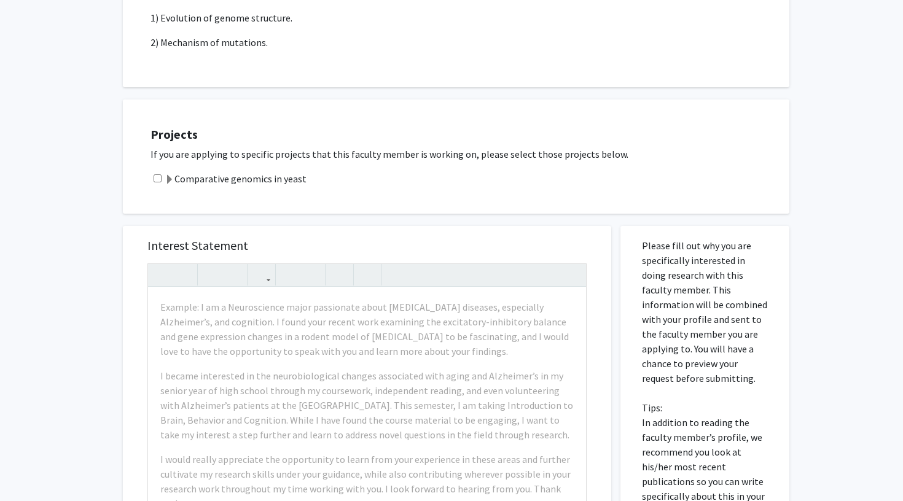
scroll to position [396, 0]
click at [280, 177] on label "Comparative genomics in yeast" at bounding box center [236, 177] width 142 height 15
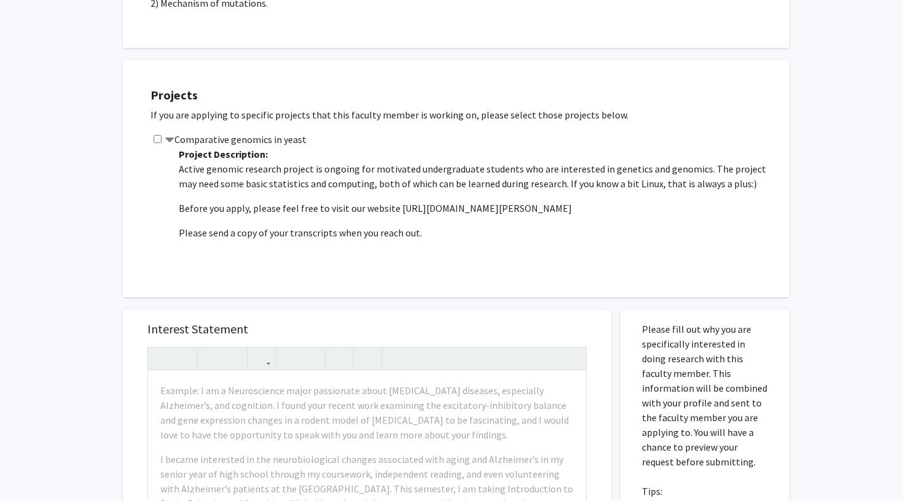
scroll to position [438, 0]
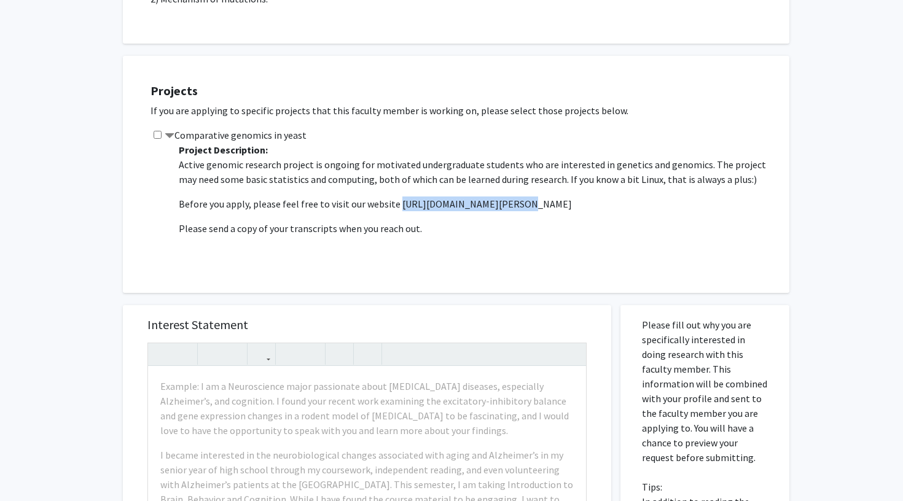
drag, startPoint x: 508, startPoint y: 202, endPoint x: 394, endPoint y: 201, distance: 114.3
click at [394, 201] on p "Before you apply, please feel free to visit our website https://haolab.wayne.ed…" at bounding box center [478, 204] width 598 height 15
copy p "https://haolab.wayne.edu/"
